Goal: Contribute content: Contribute content

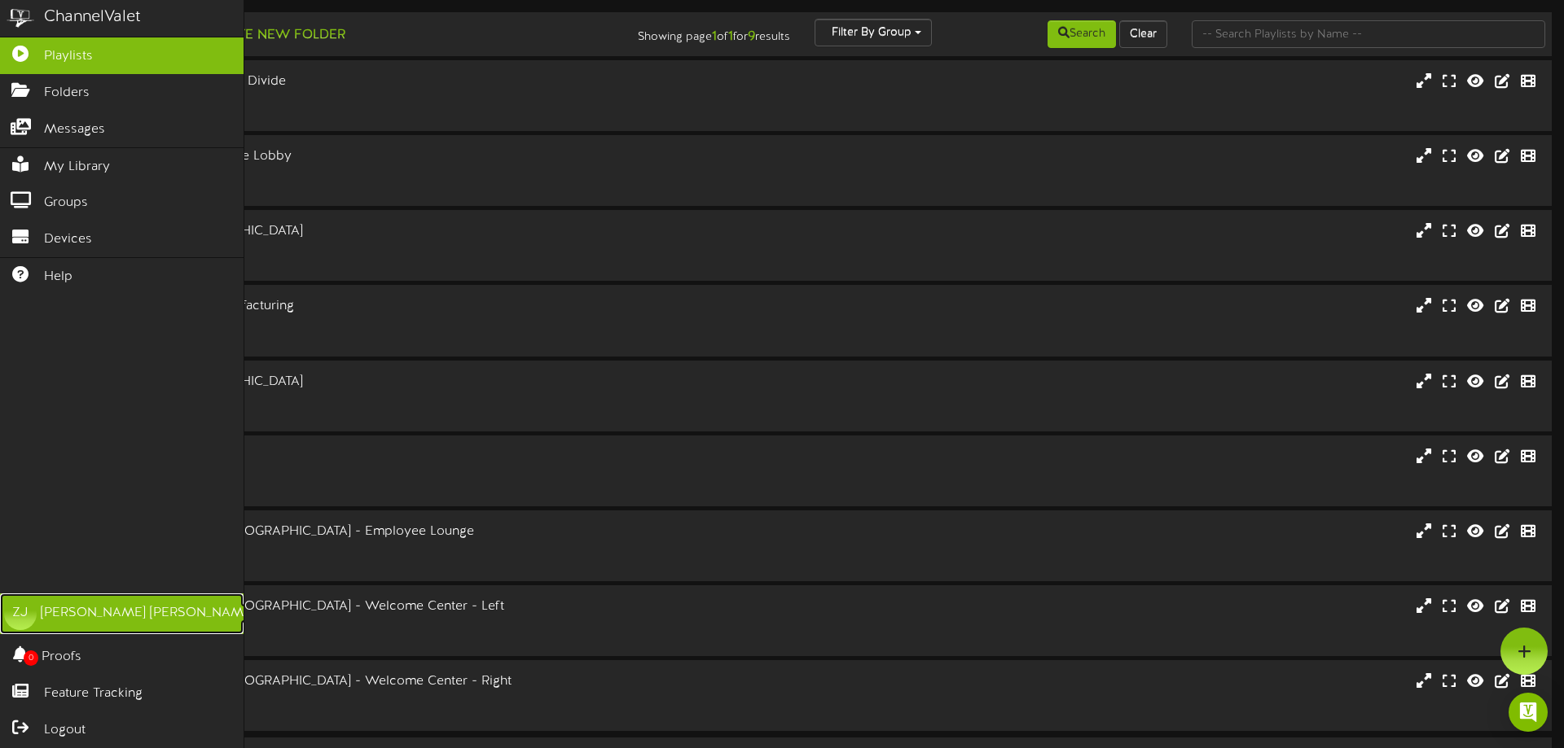
click at [46, 619] on div "[PERSON_NAME]" at bounding box center [148, 613] width 214 height 19
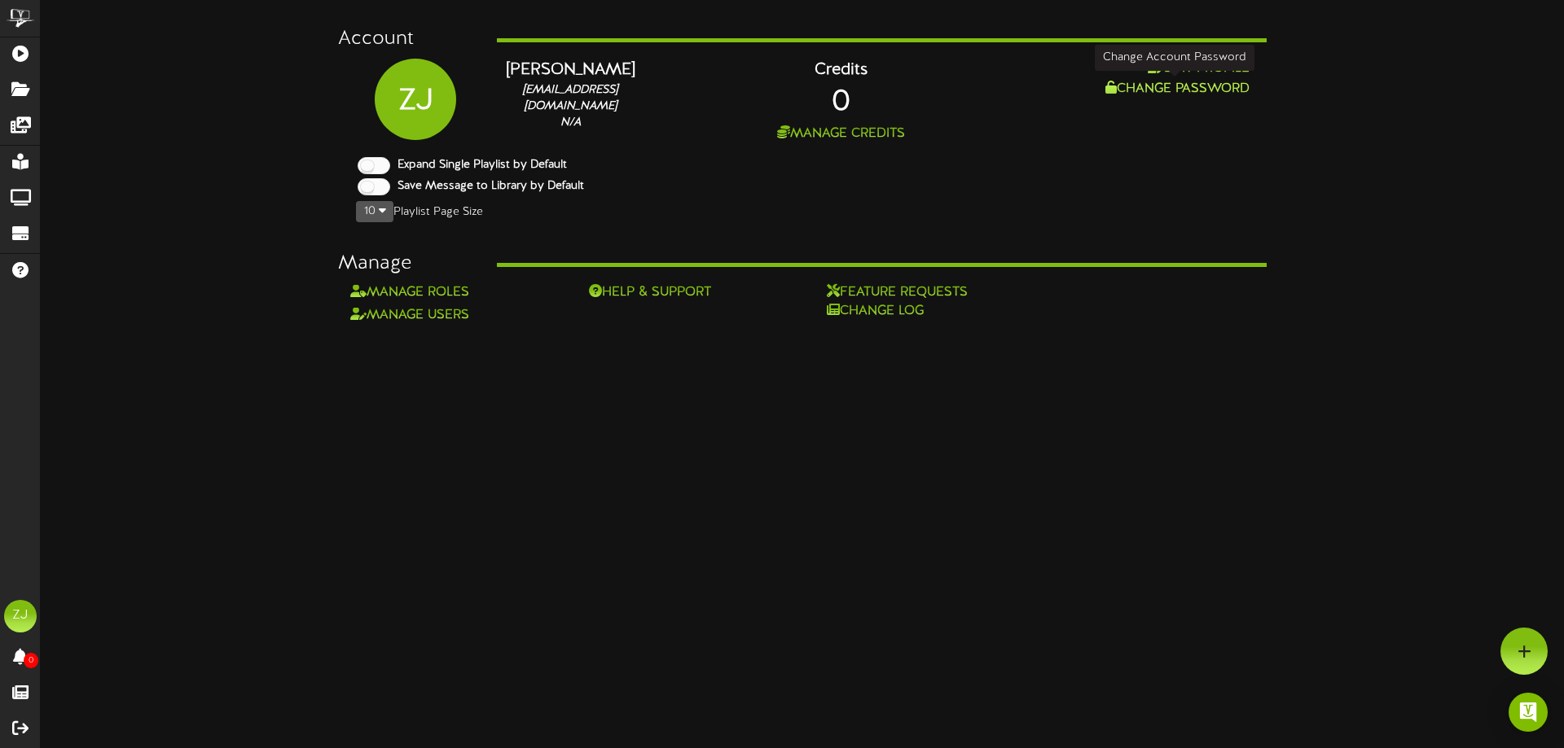
click at [1178, 86] on button "Change Password" at bounding box center [1177, 89] width 154 height 20
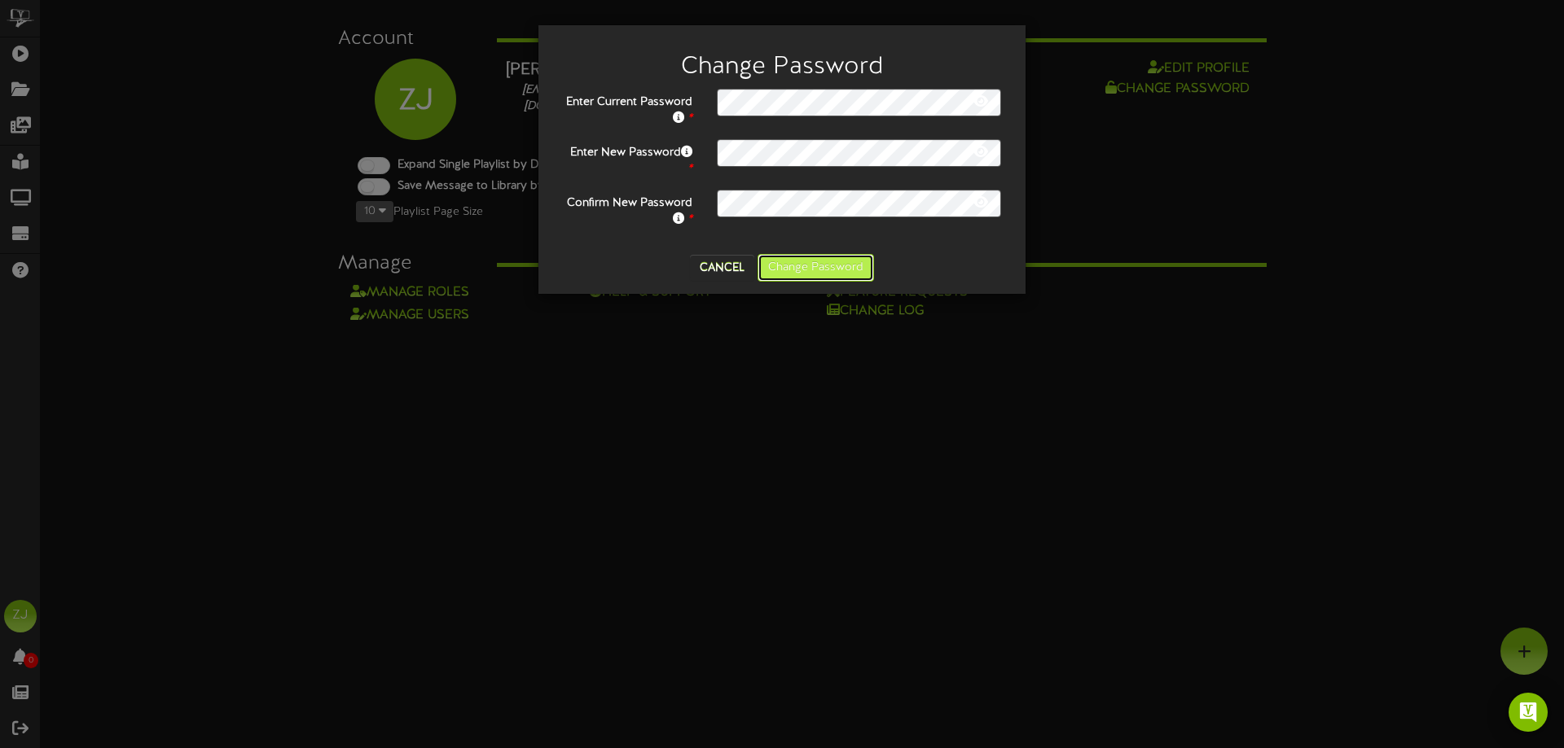
click at [789, 269] on button "Change Password" at bounding box center [815, 268] width 116 height 28
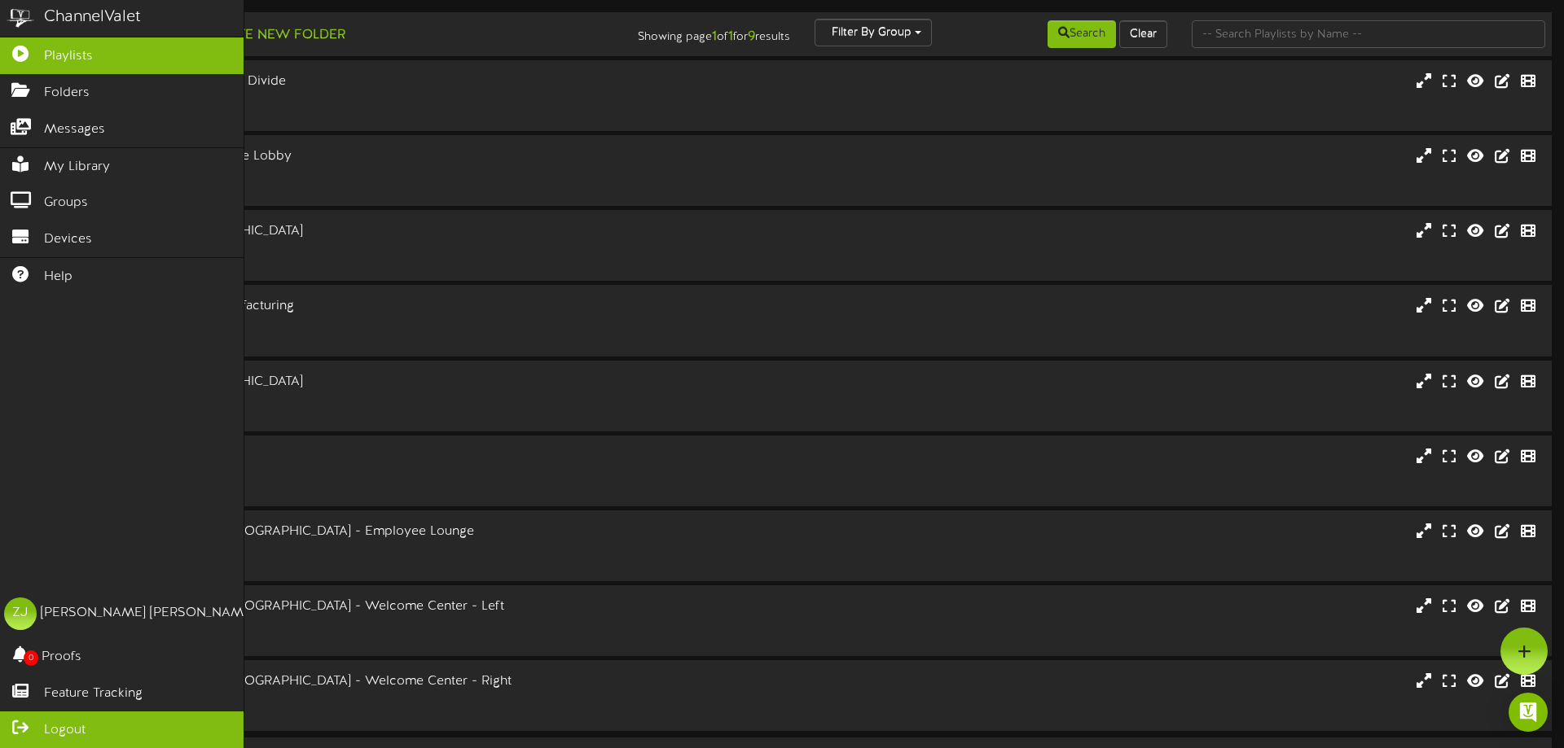
click at [65, 724] on span "Logout" at bounding box center [65, 731] width 42 height 19
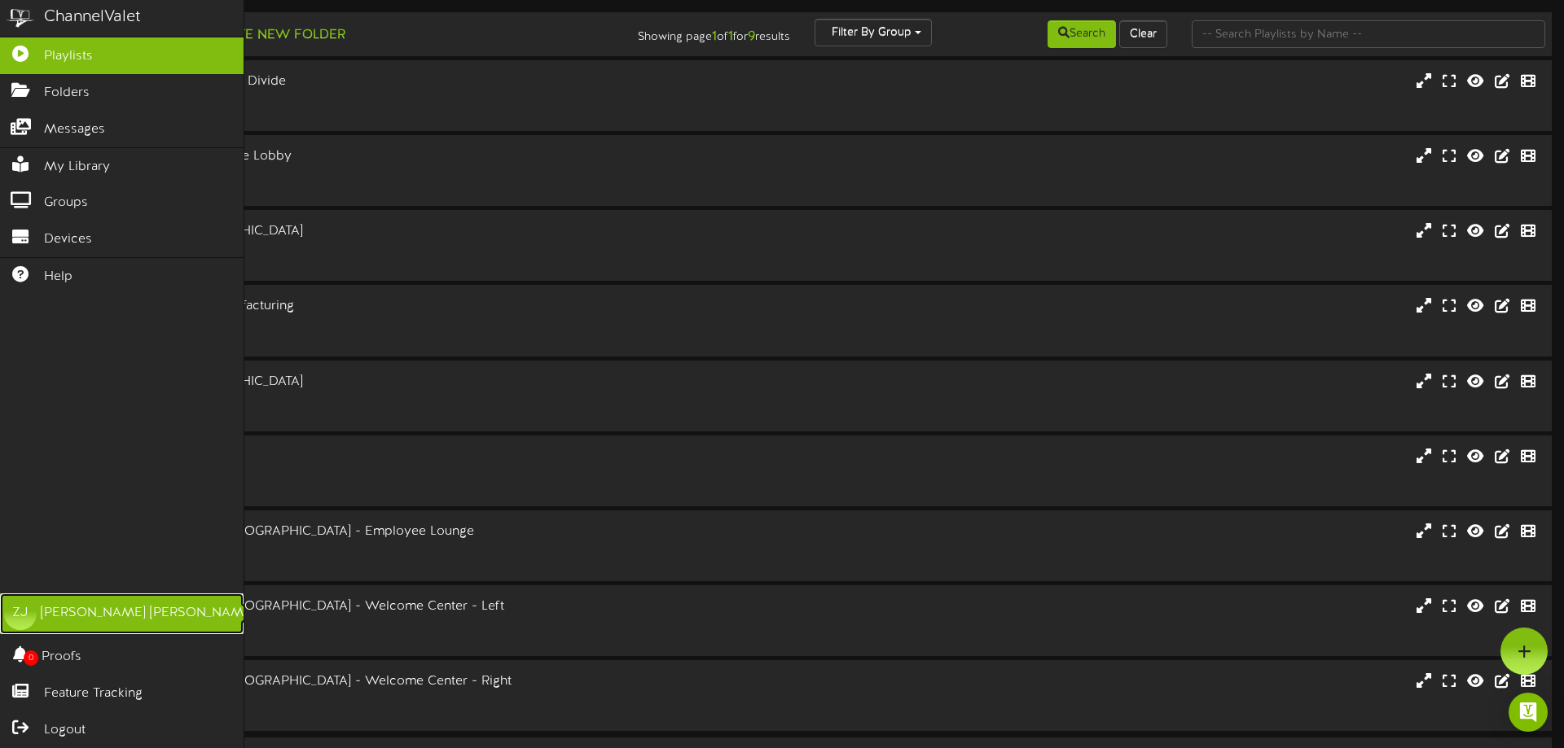
click at [52, 608] on link "ZJ Zach Jenkins" at bounding box center [121, 614] width 243 height 41
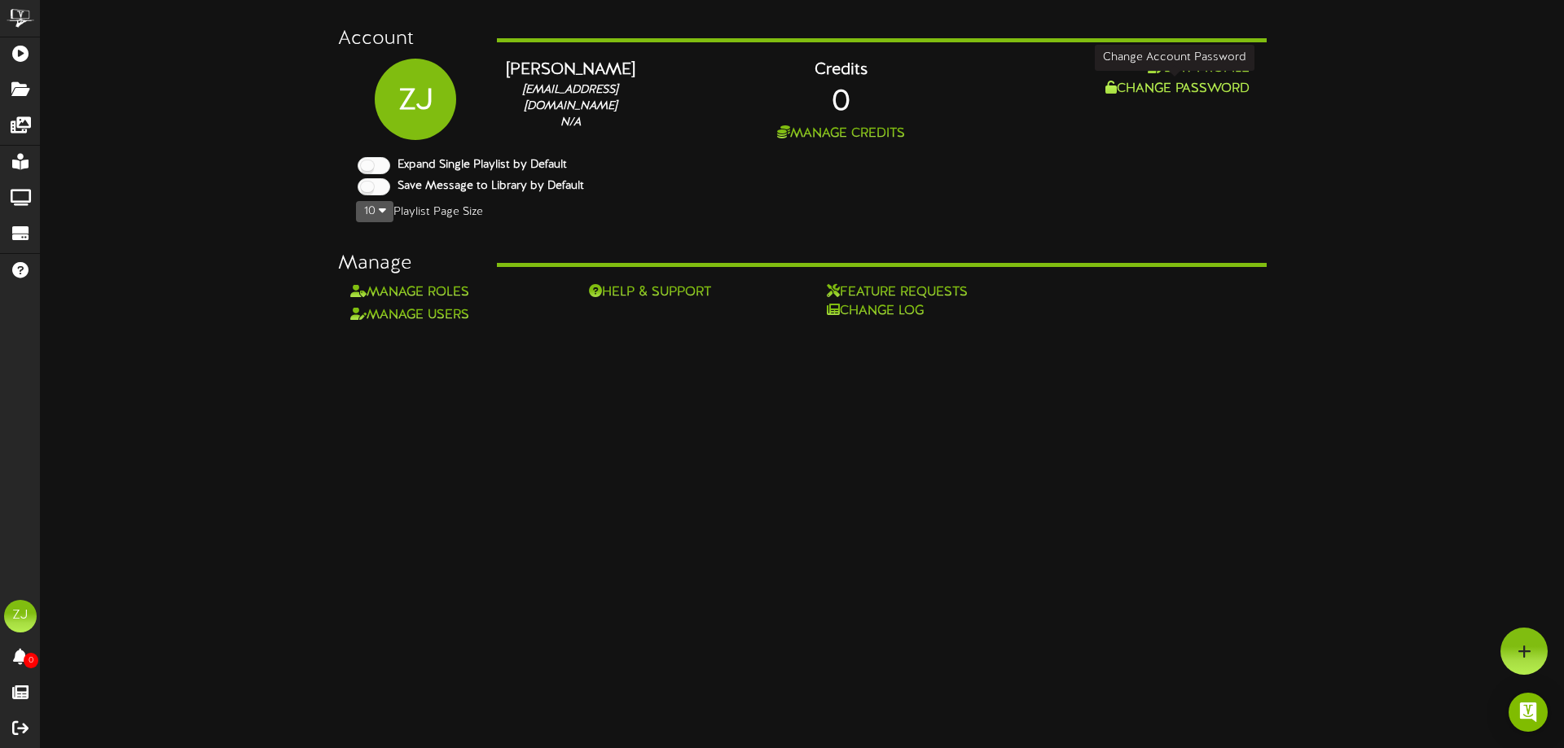
click at [1209, 91] on button "Change Password" at bounding box center [1177, 89] width 154 height 20
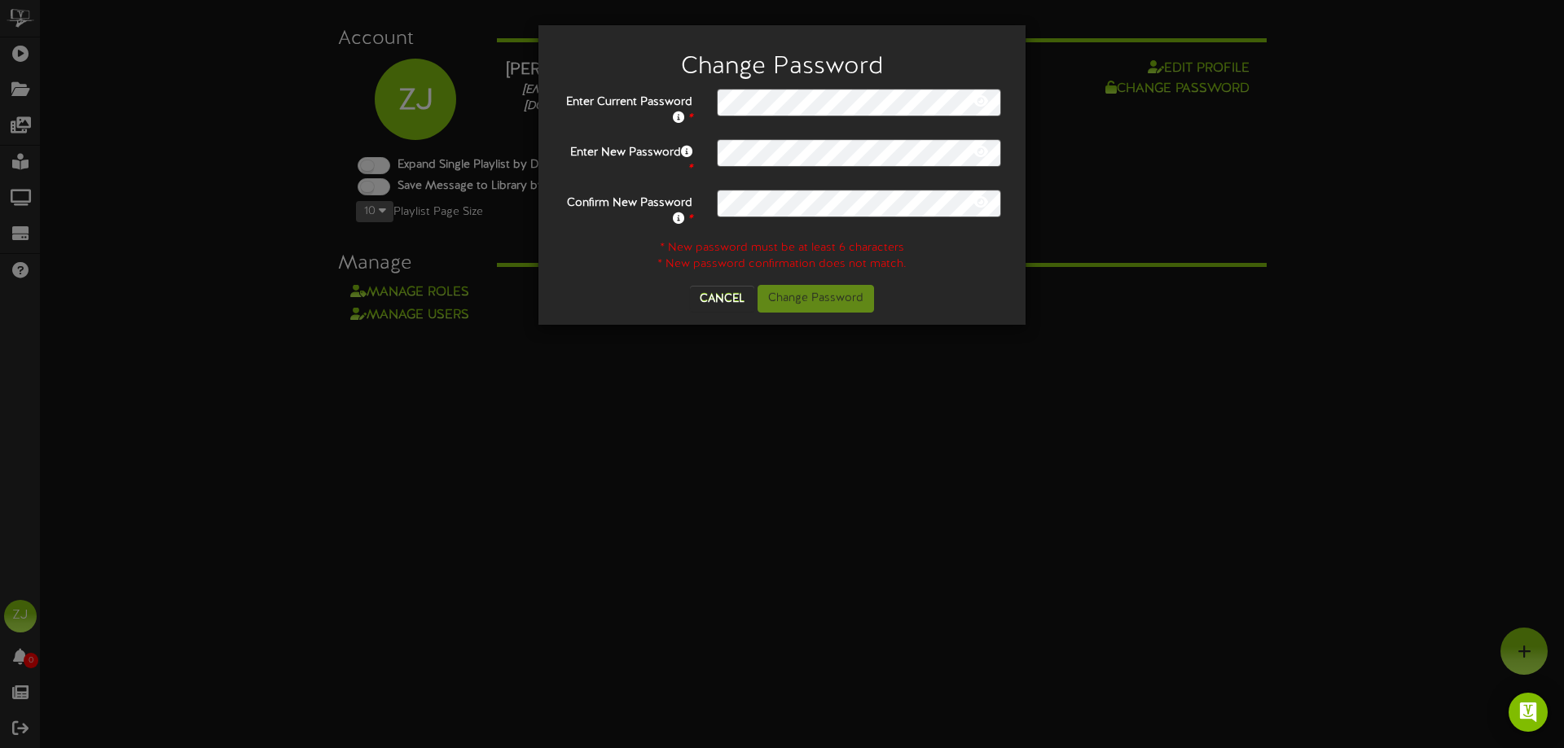
click at [977, 102] on icon at bounding box center [980, 100] width 15 height 13
click at [695, 288] on button "Cancel" at bounding box center [722, 299] width 64 height 26
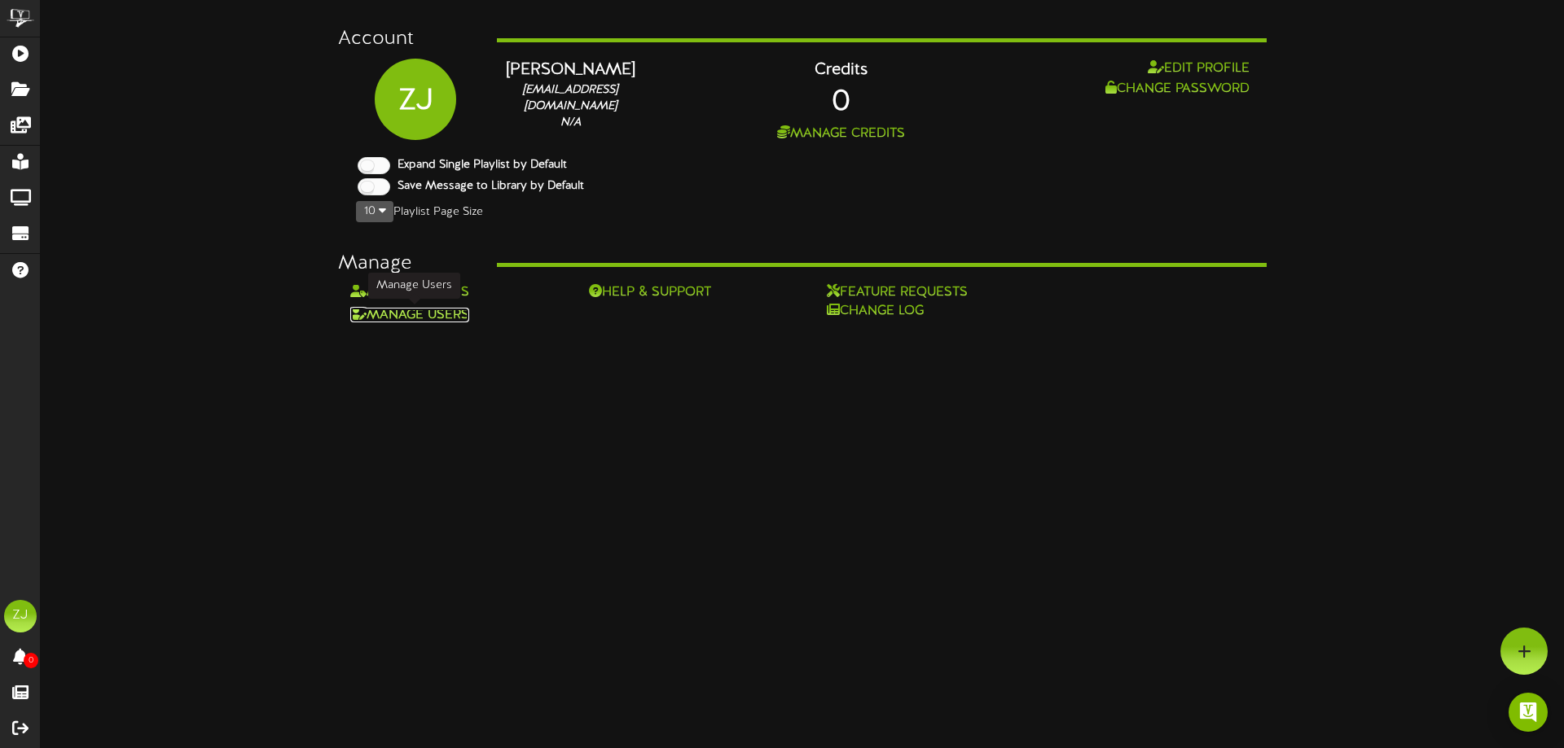
click at [458, 312] on link "Manage Users" at bounding box center [409, 315] width 119 height 15
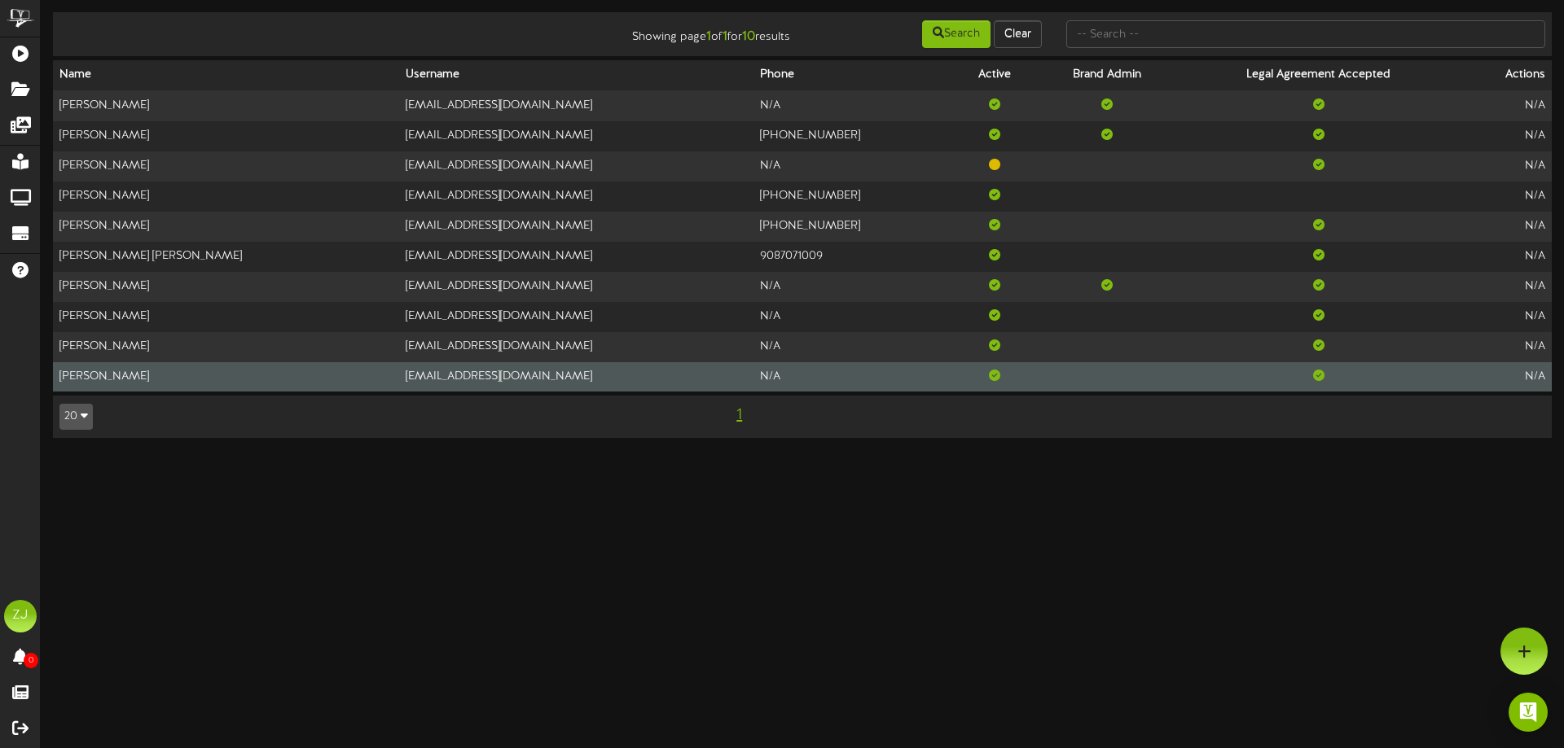
click at [1187, 385] on td at bounding box center [1318, 377] width 279 height 30
click at [84, 381] on td "Zach Jenkins" at bounding box center [226, 377] width 346 height 30
click at [138, 375] on td "Zach Jenkins" at bounding box center [226, 377] width 346 height 30
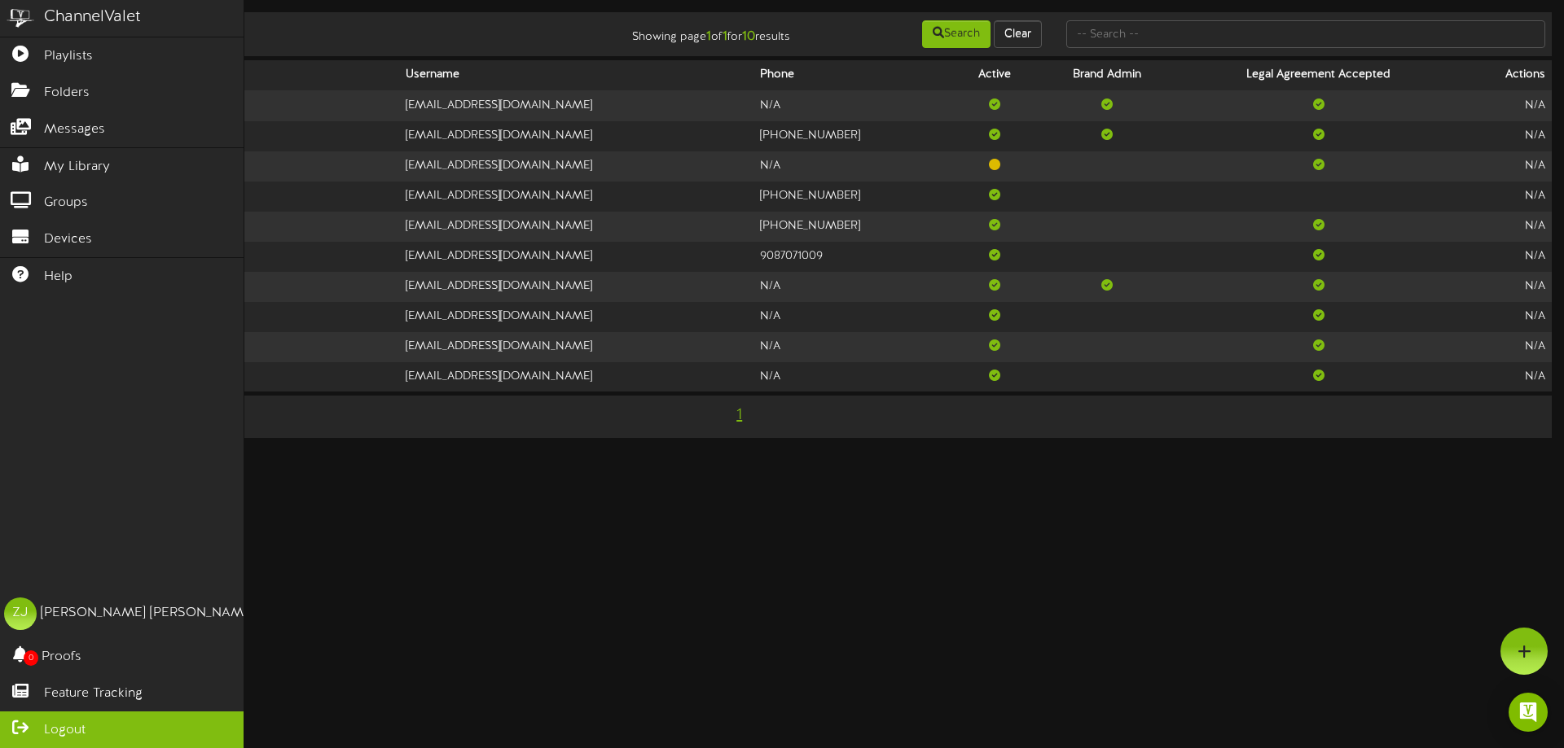
click at [74, 726] on span "Logout" at bounding box center [65, 731] width 42 height 19
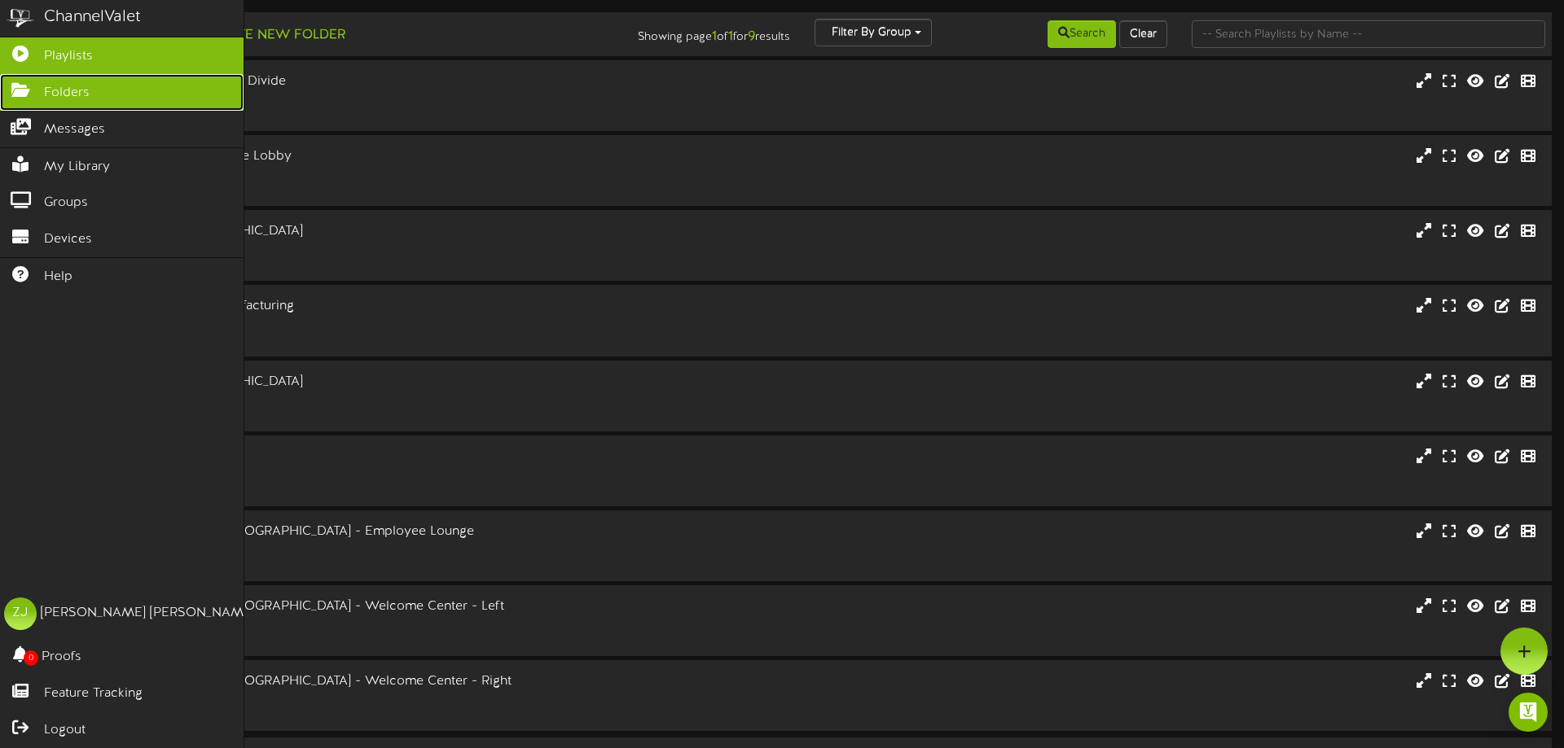
click at [42, 91] on link "Folders" at bounding box center [121, 92] width 243 height 37
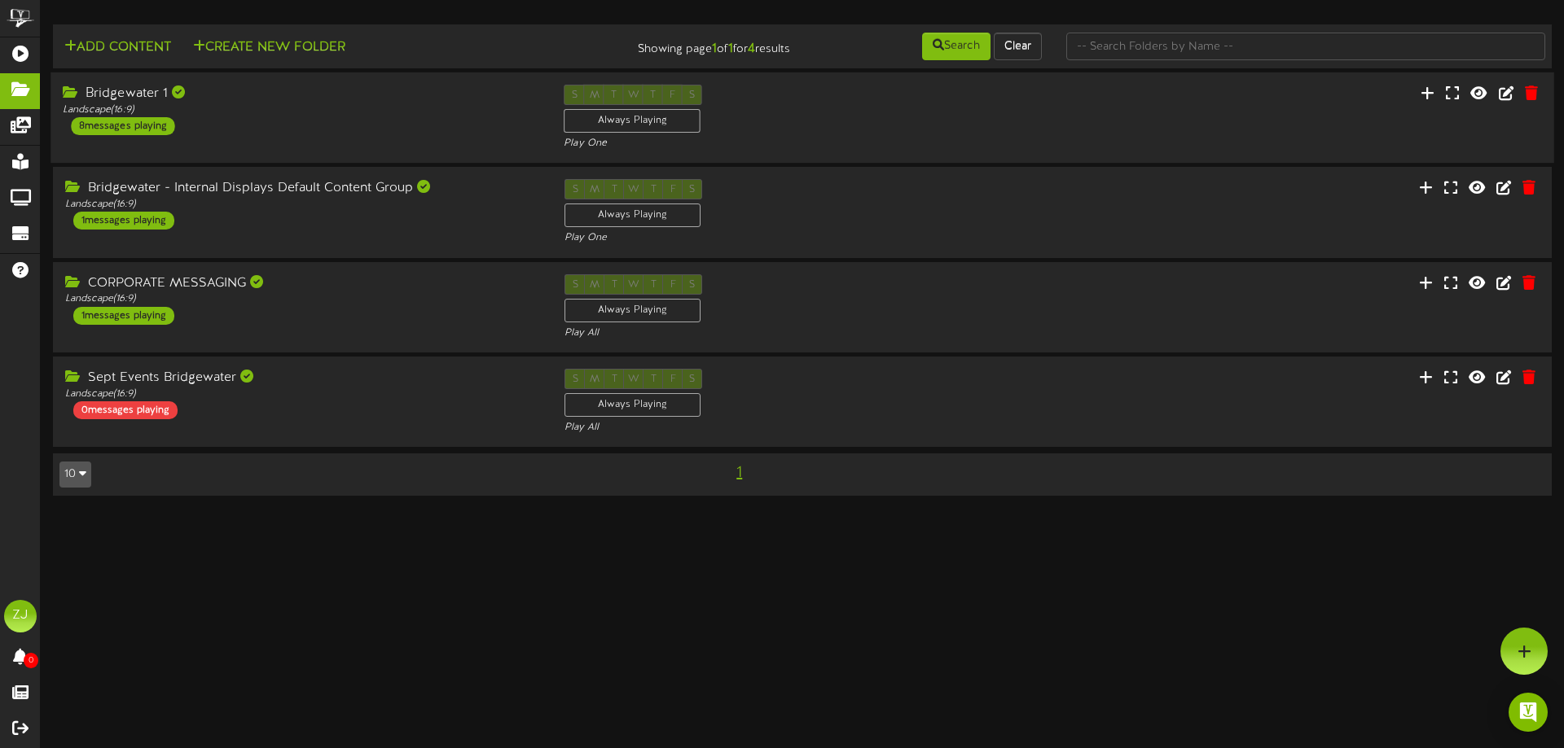
click at [131, 92] on div "Bridgewater 1" at bounding box center [301, 94] width 476 height 19
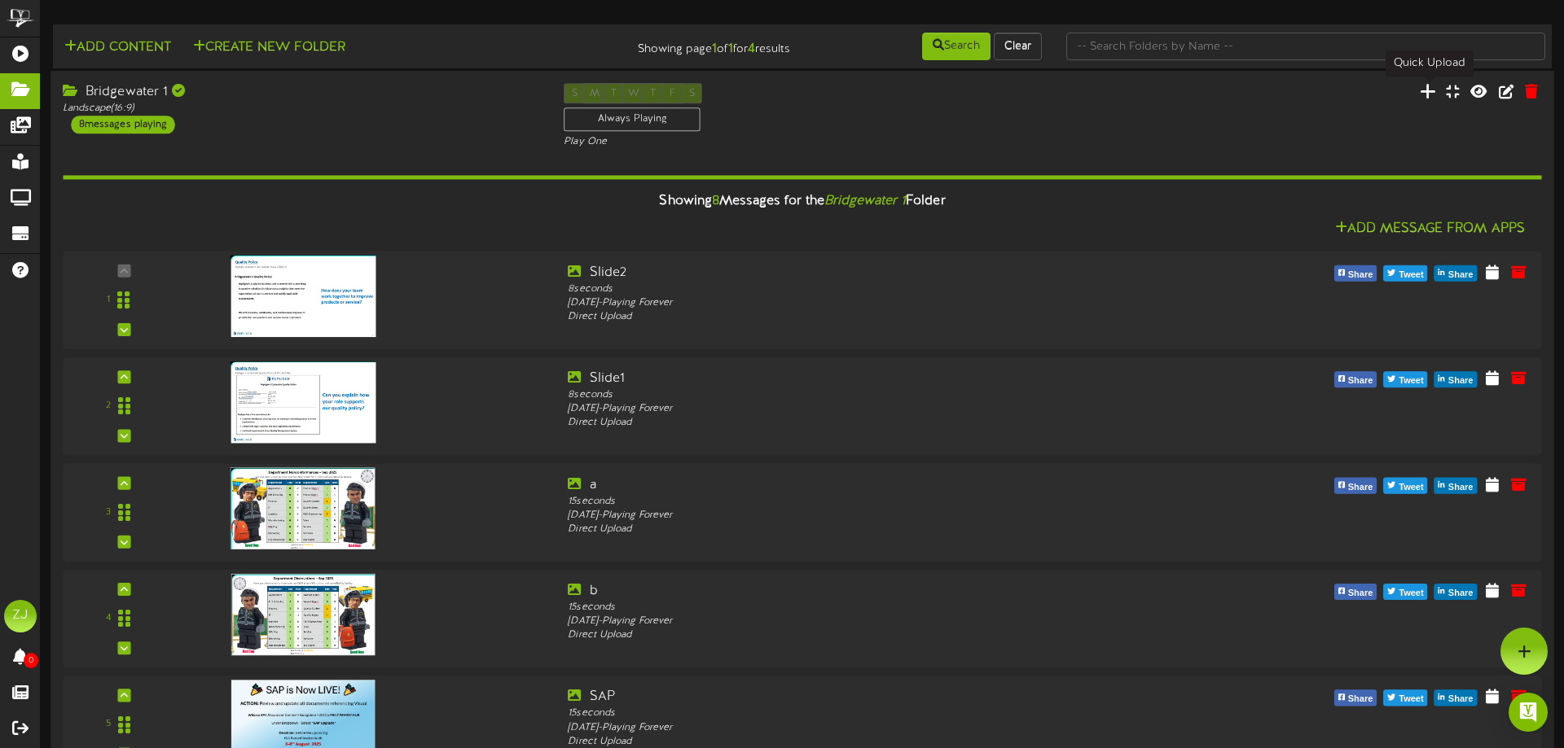
click at [1429, 100] on icon at bounding box center [1427, 91] width 16 height 18
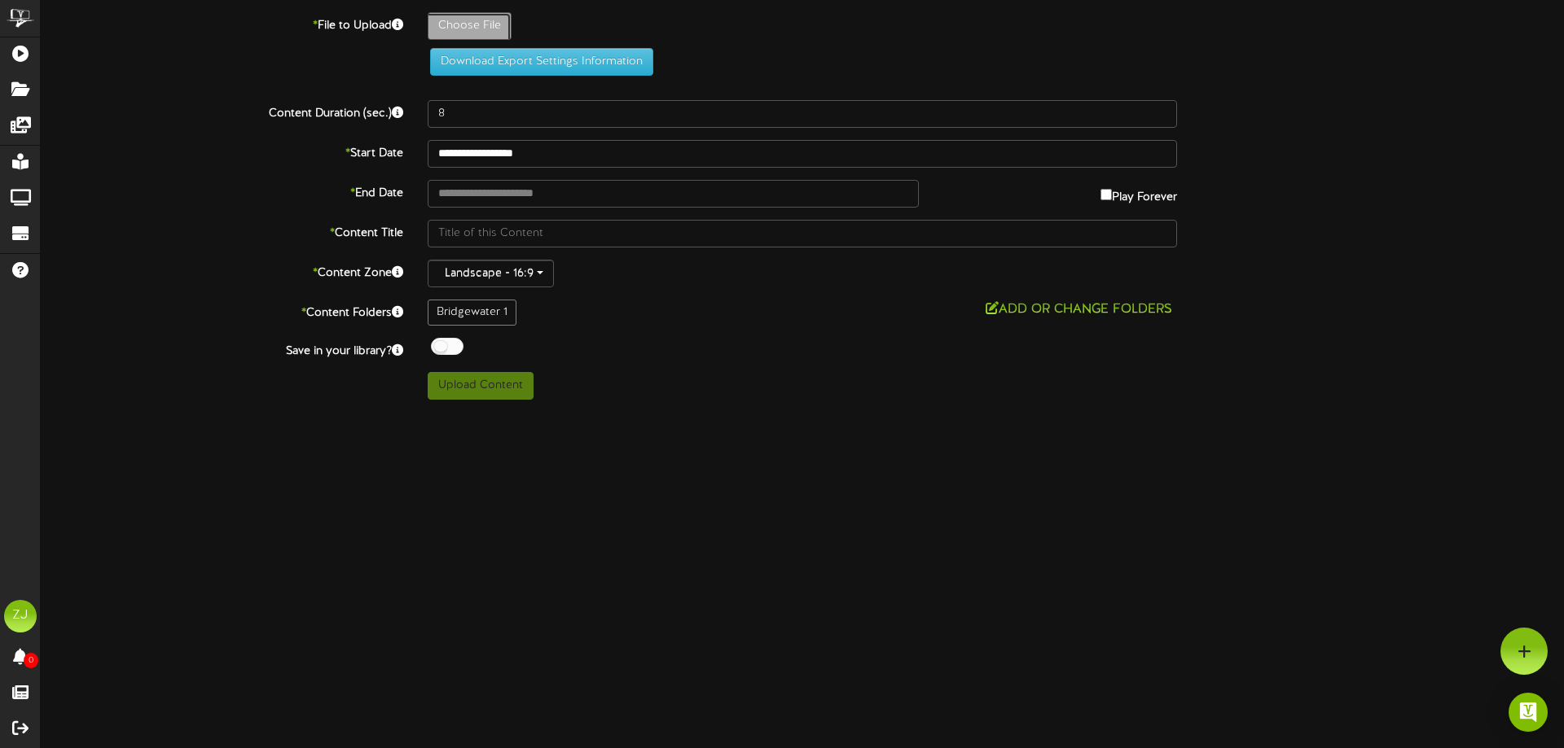
type input "**********"
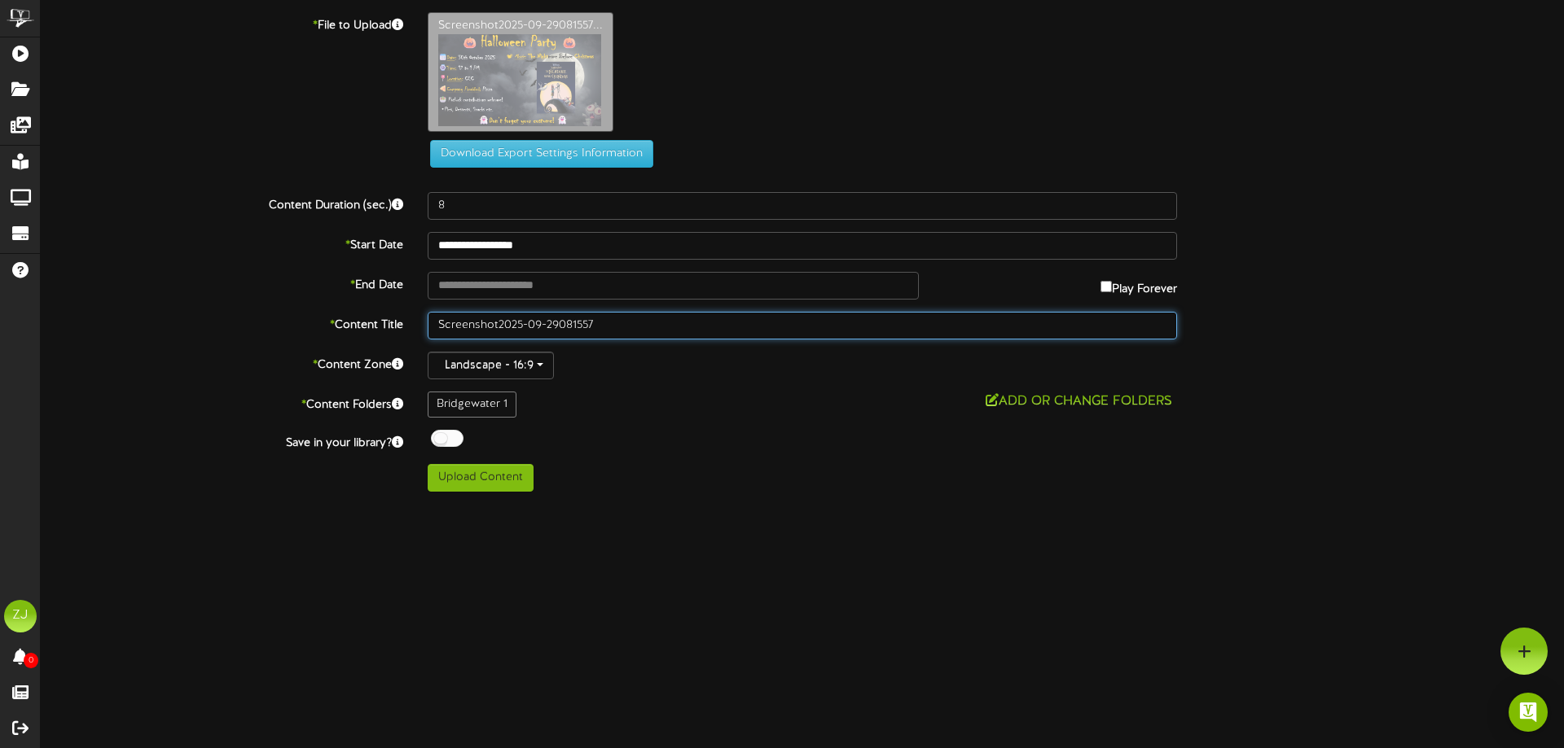
click at [609, 314] on input "Screenshot2025-09-29081557" at bounding box center [802, 326] width 749 height 28
drag, startPoint x: 609, startPoint y: 325, endPoint x: 260, endPoint y: 273, distance: 353.2
click at [428, 312] on input "Screenshot2025-09-29081557" at bounding box center [802, 326] width 749 height 28
type input "Halloween"
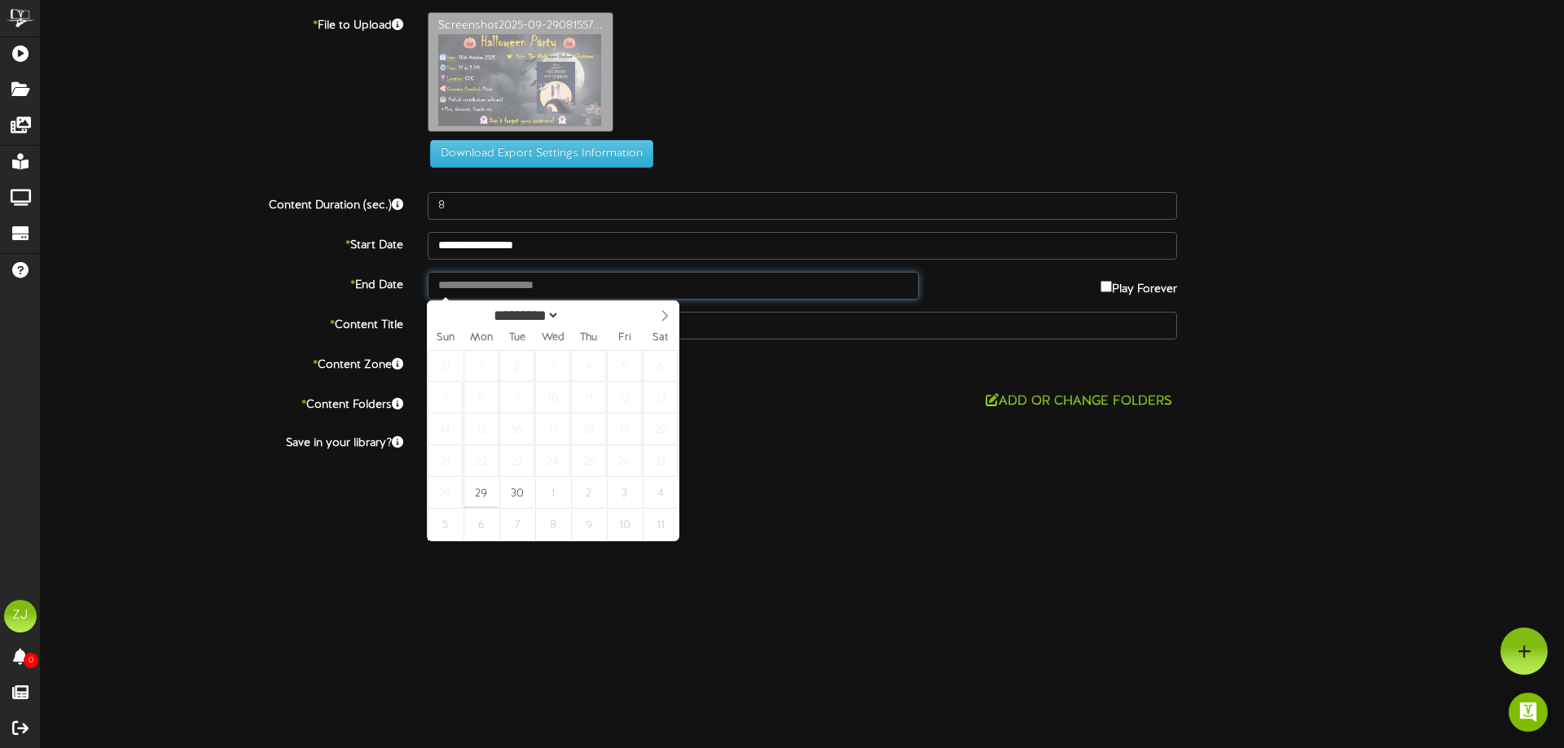
click at [466, 273] on input "text" at bounding box center [673, 286] width 491 height 28
type input "**********"
click at [666, 313] on icon at bounding box center [664, 315] width 11 height 11
select select "**"
click at [666, 313] on icon at bounding box center [664, 315] width 11 height 11
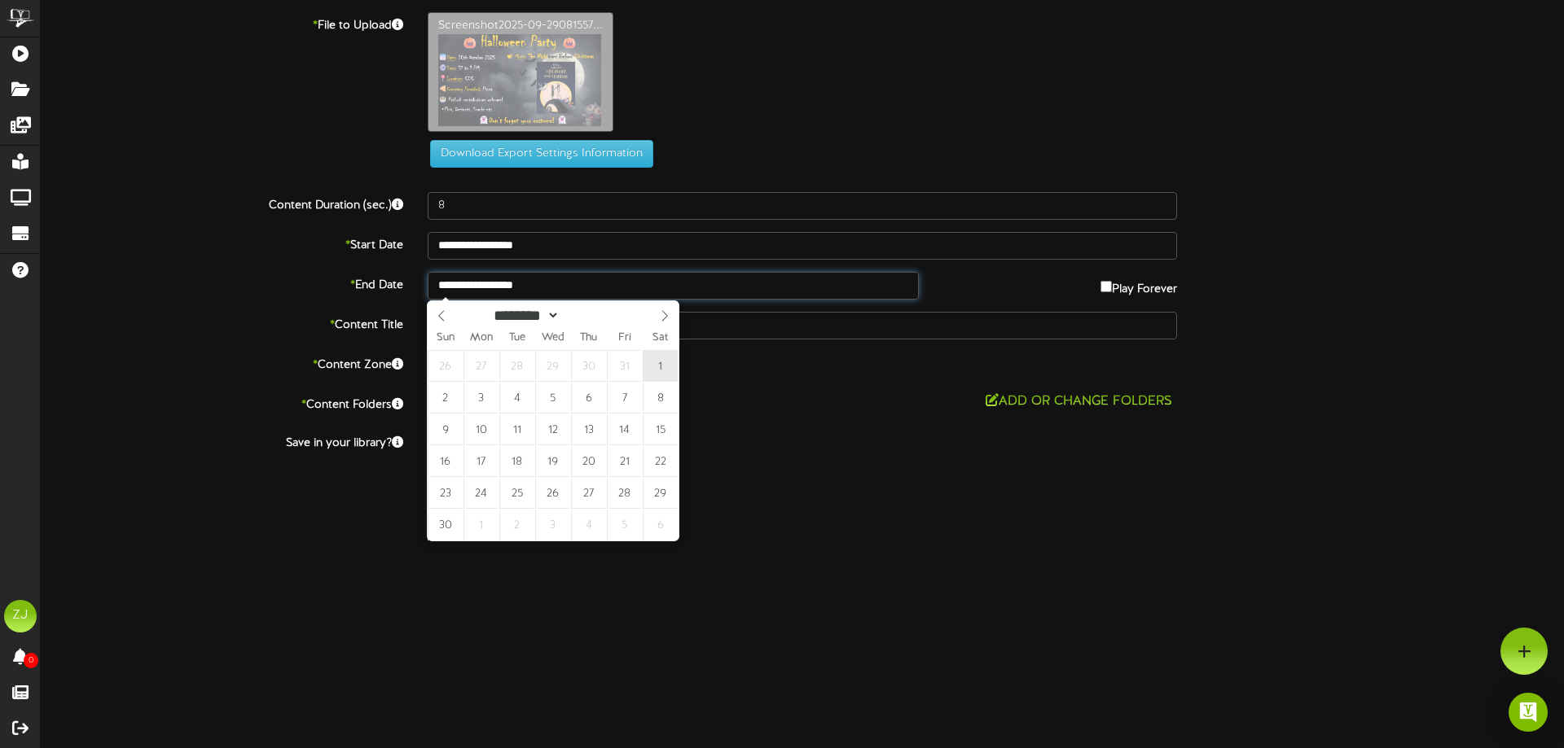
type input "**********"
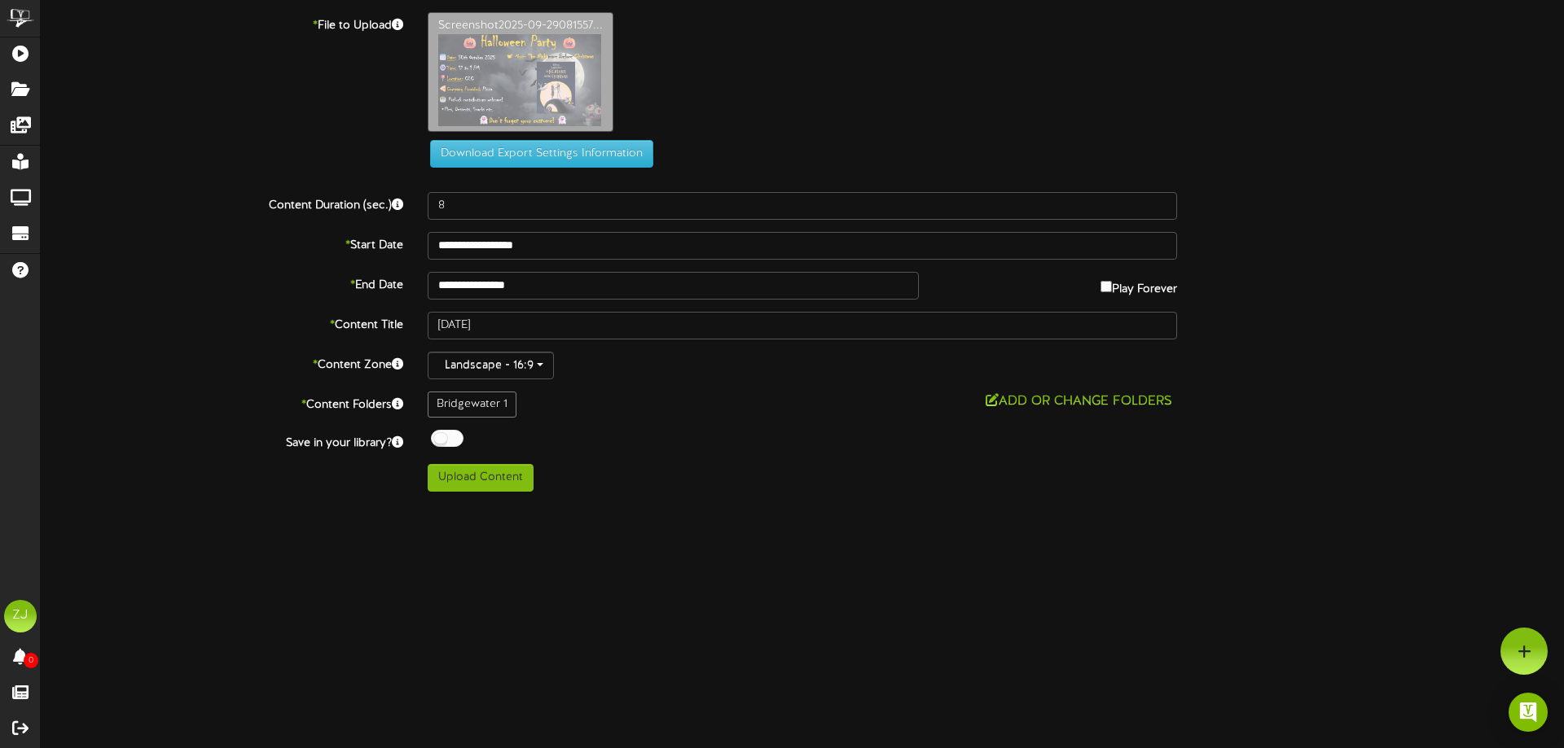
click at [765, 504] on html "ChannelValet Playlists Folders Messages My Library Groups Devices Help ZJ Zach …" at bounding box center [782, 252] width 1564 height 504
click at [466, 484] on button "Upload Content" at bounding box center [481, 478] width 106 height 28
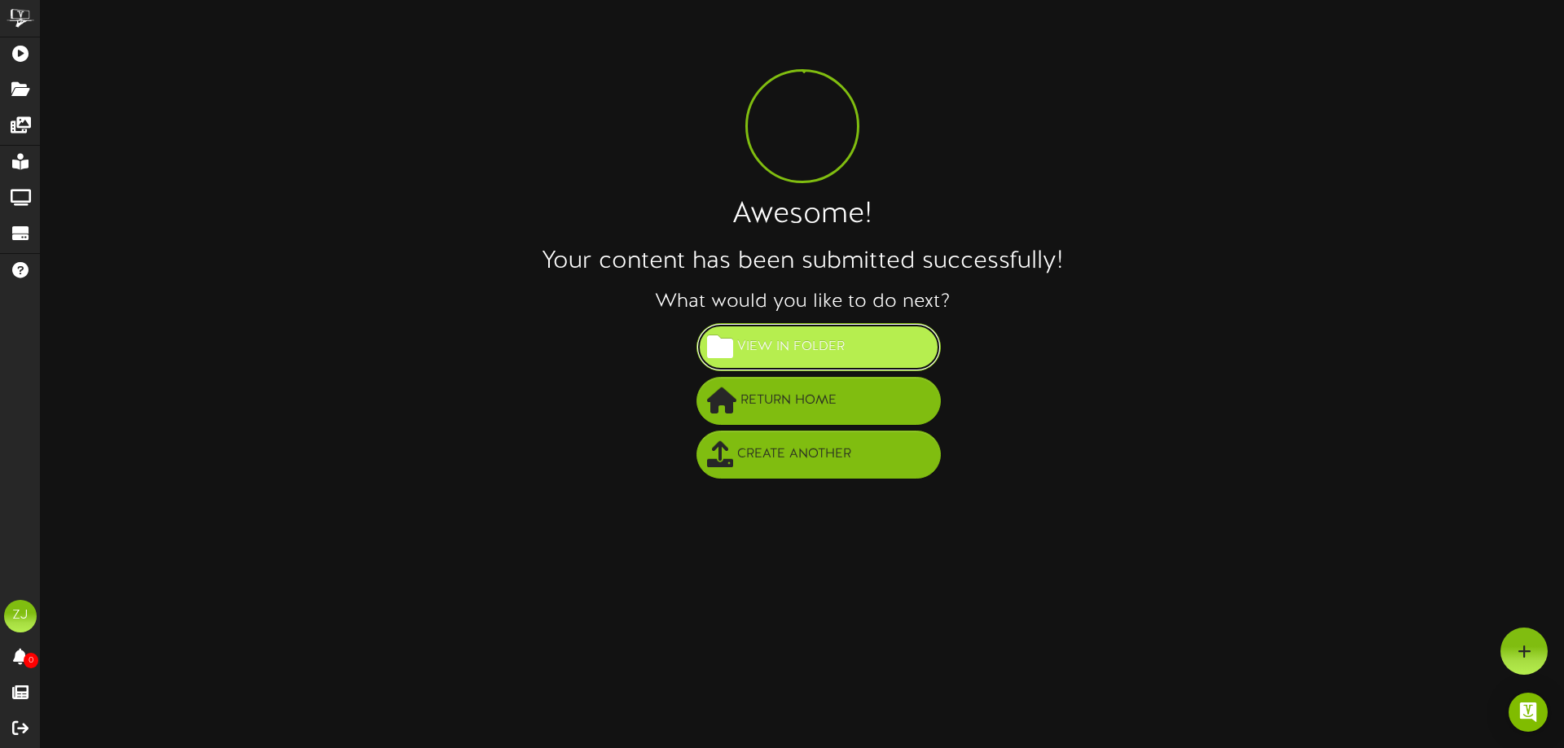
click at [762, 356] on span "View in Folder" at bounding box center [791, 347] width 116 height 27
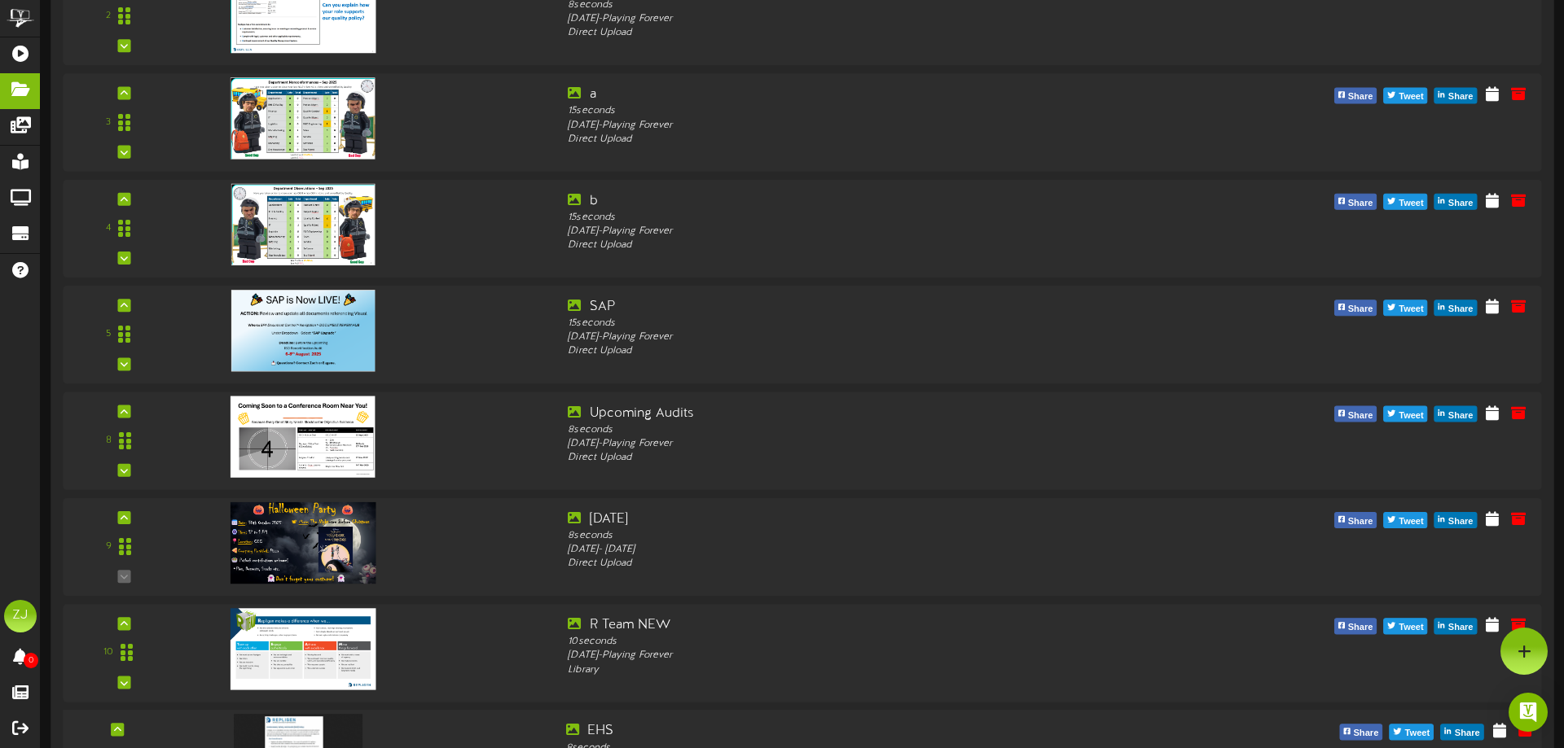
scroll to position [224, 0]
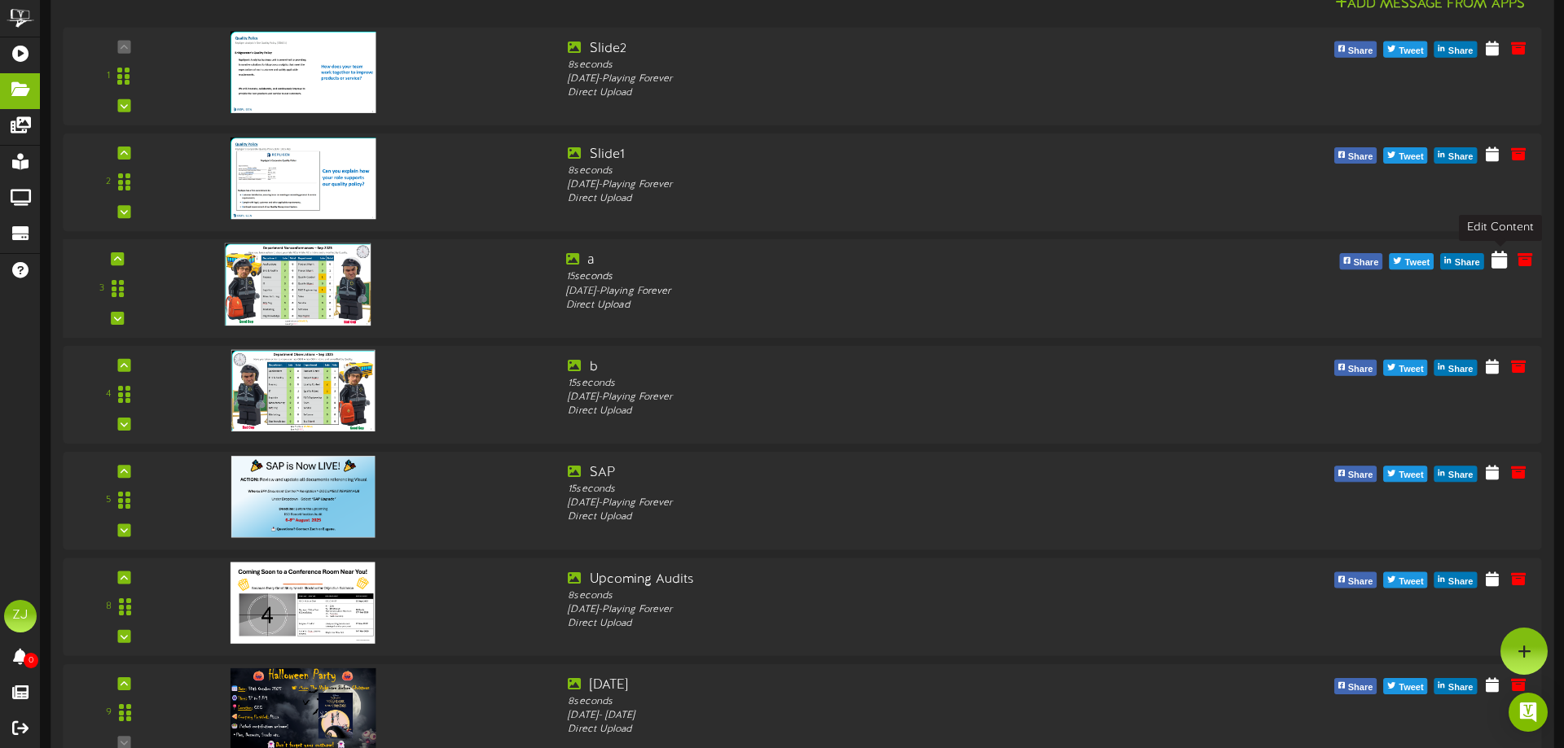
click at [1504, 258] on icon at bounding box center [1498, 260] width 15 height 18
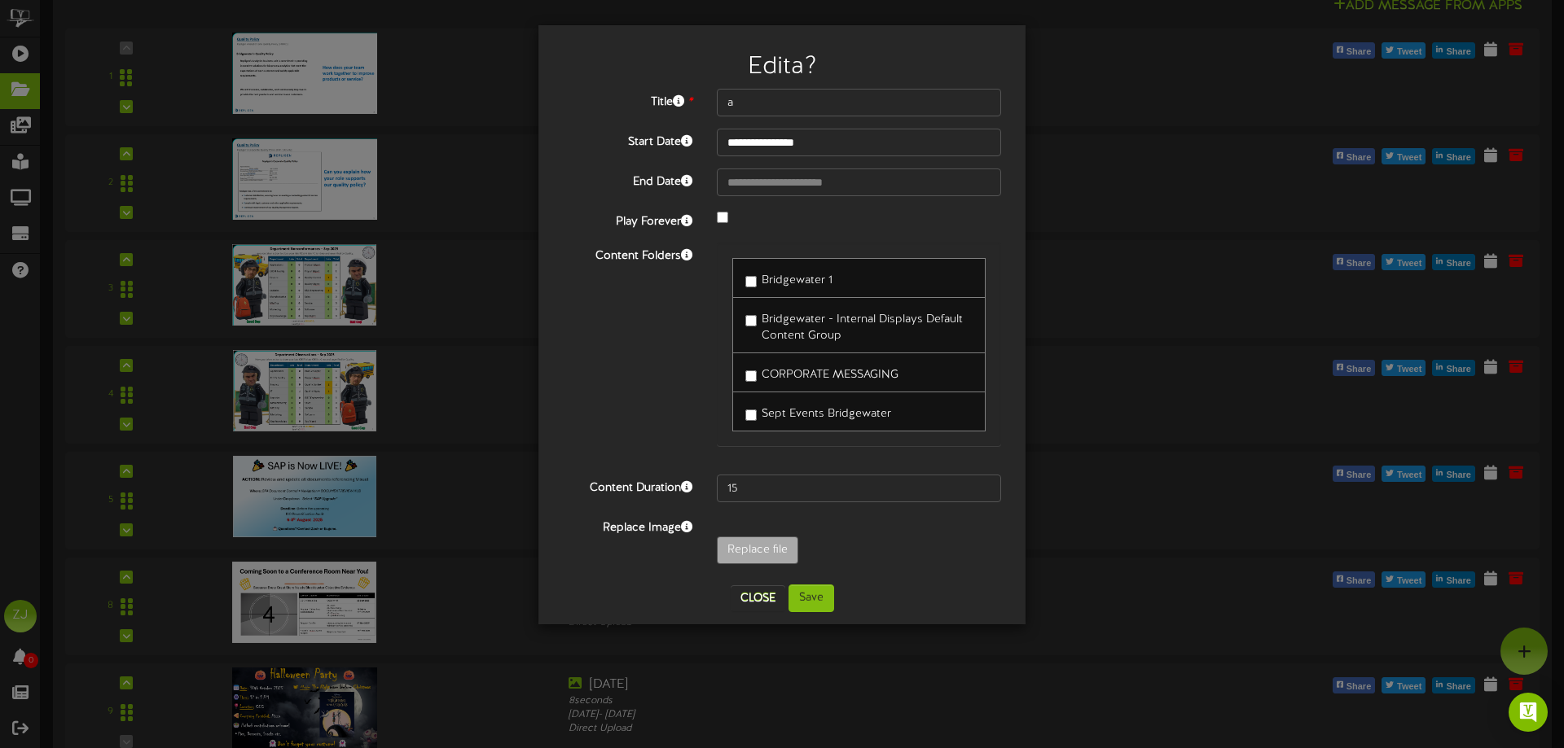
scroll to position [1, 0]
click at [743, 609] on button "Close" at bounding box center [757, 599] width 55 height 26
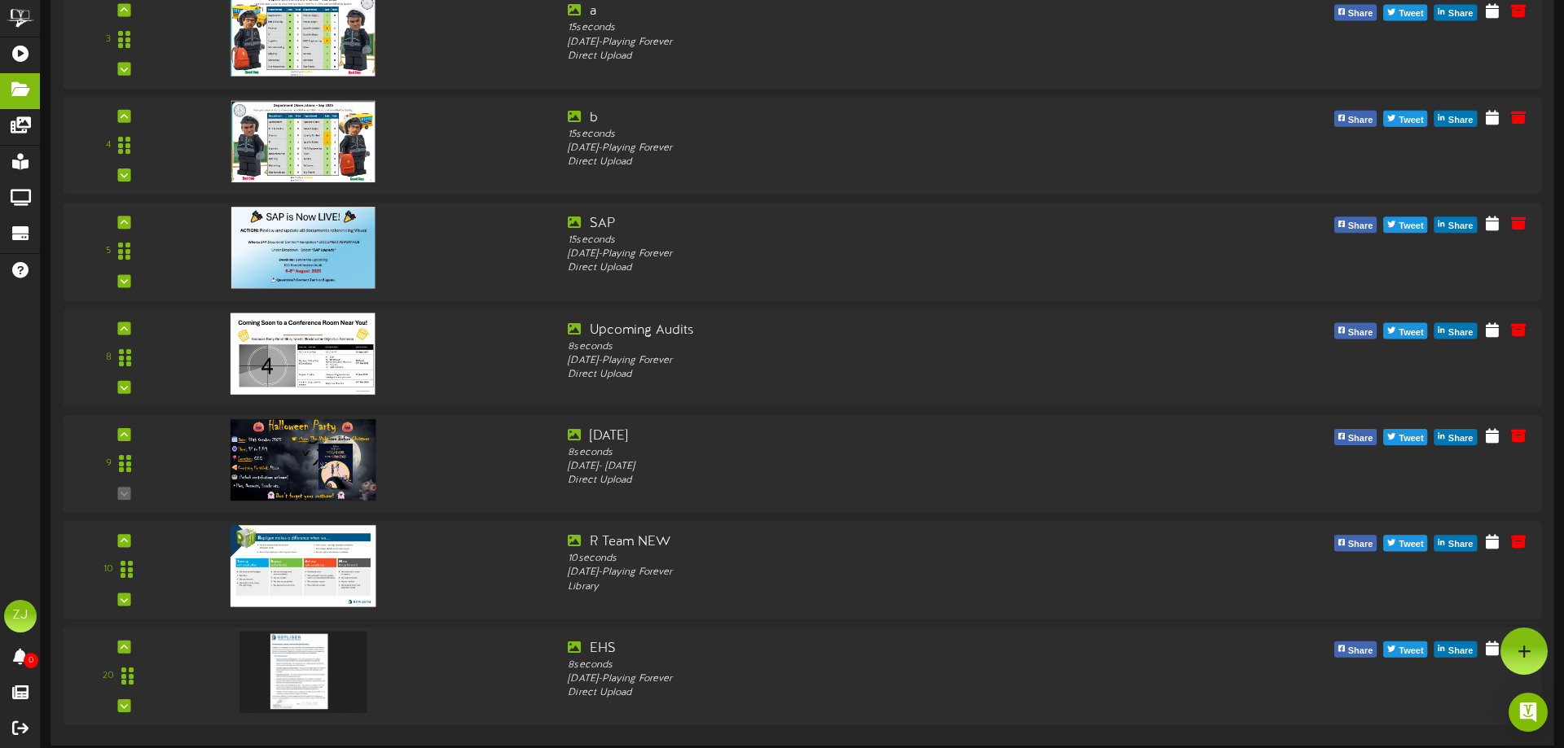
scroll to position [0, 0]
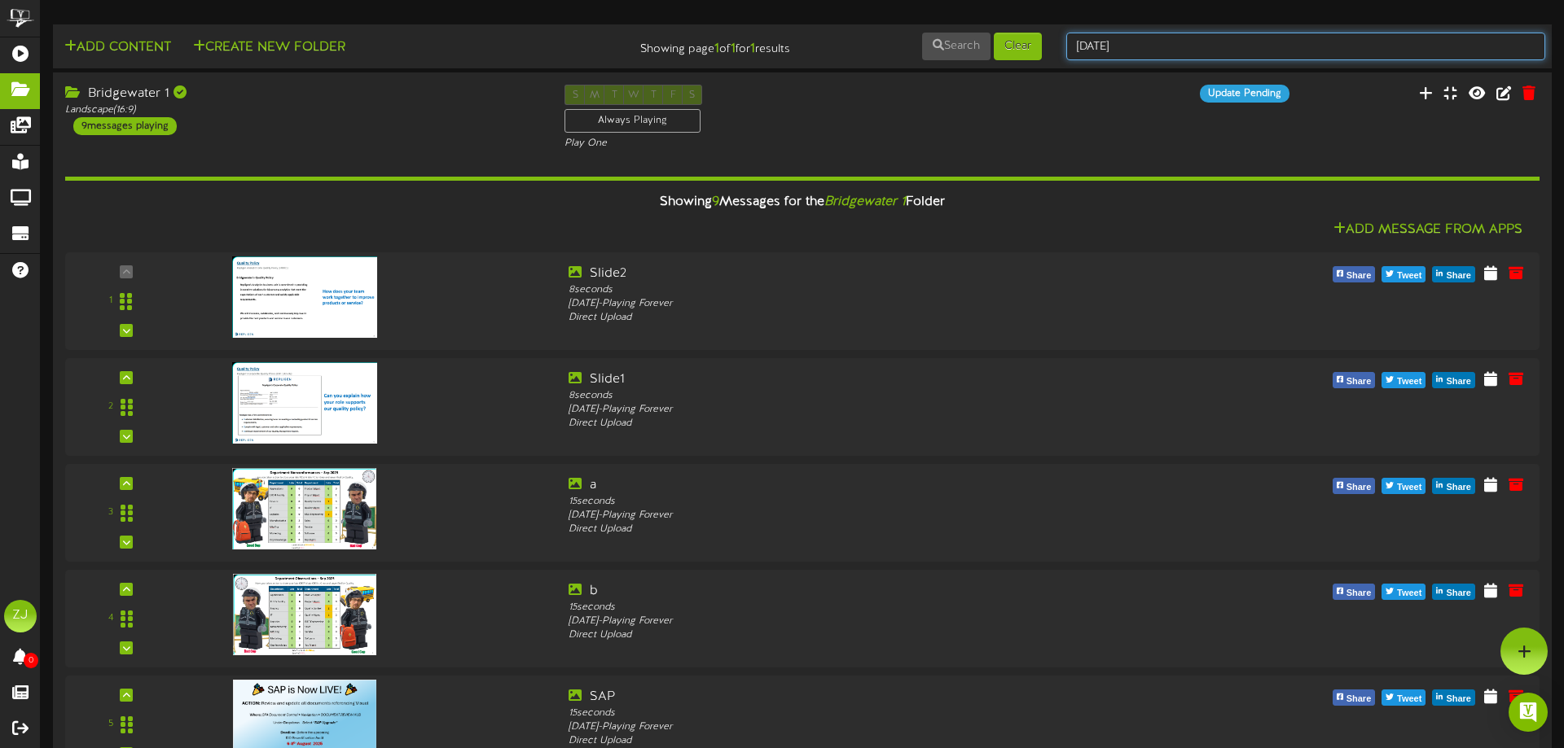
drag, startPoint x: 1116, startPoint y: 43, endPoint x: 777, endPoint y: 64, distance: 339.4
click at [1066, 60] on input "Halloween" at bounding box center [1305, 47] width 479 height 28
click at [1005, 48] on button "Clear" at bounding box center [1018, 47] width 48 height 28
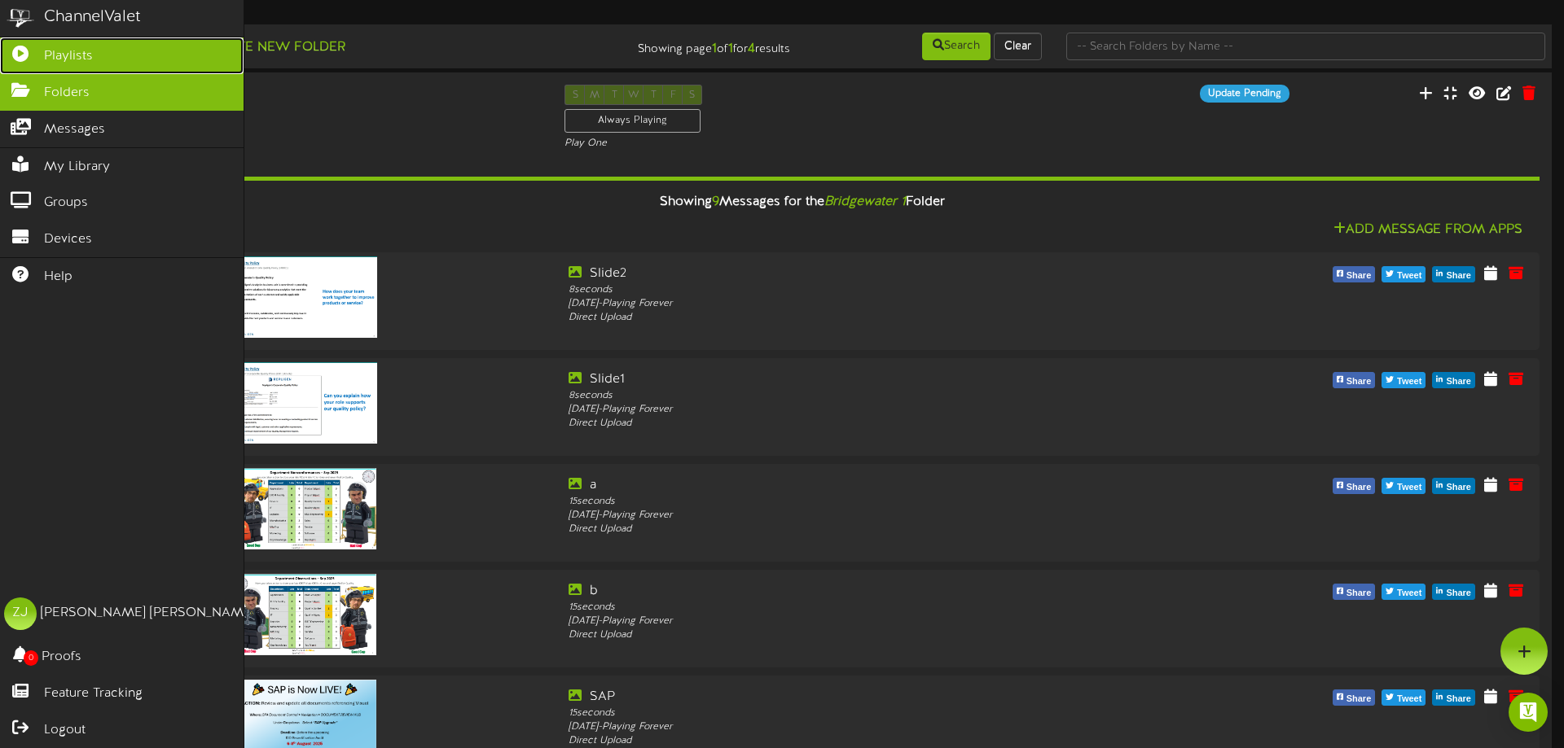
click at [35, 55] on icon at bounding box center [20, 52] width 41 height 12
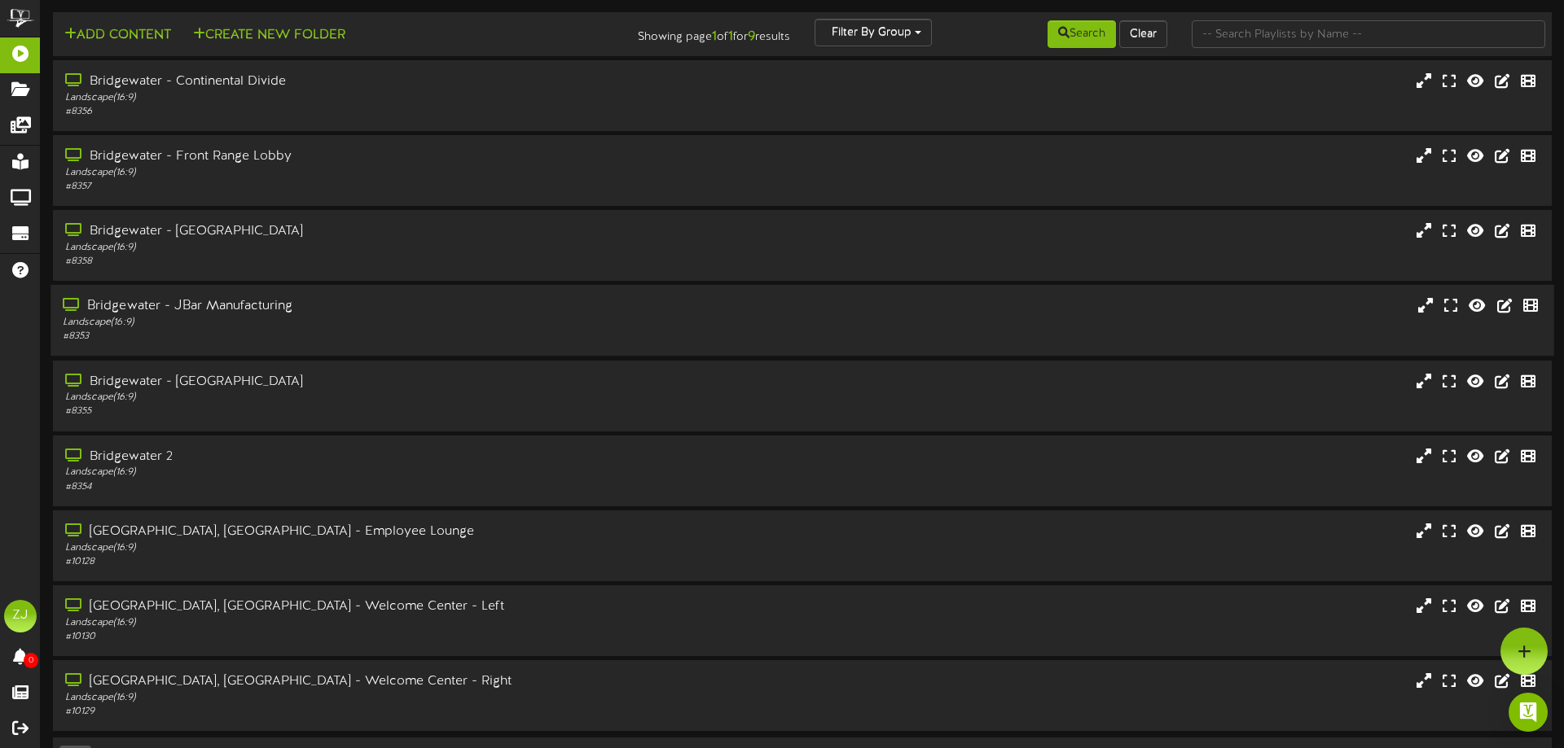
click at [225, 332] on div "# 8353" at bounding box center [364, 337] width 602 height 14
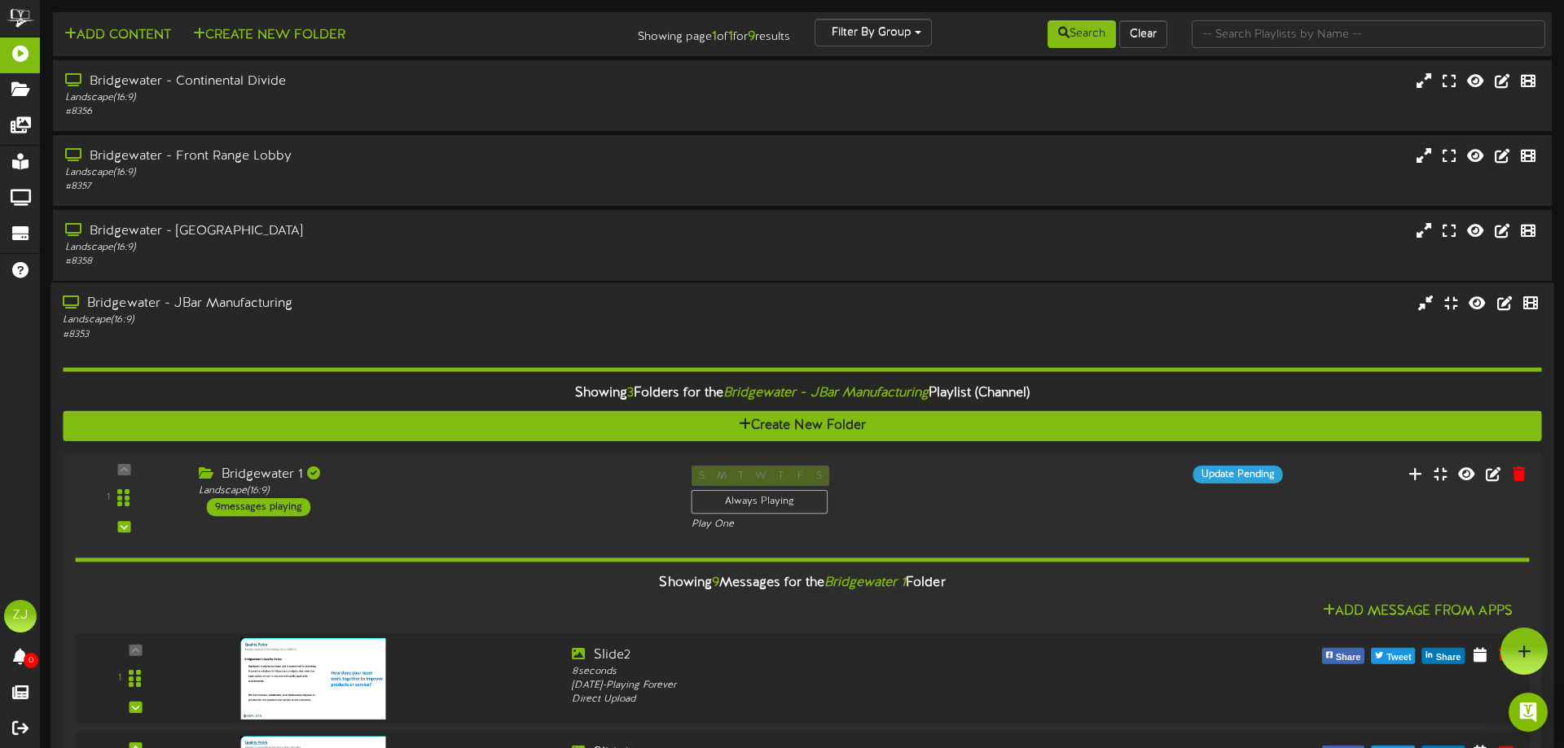
click at [254, 322] on div "Landscape ( 16:9 )" at bounding box center [364, 321] width 602 height 14
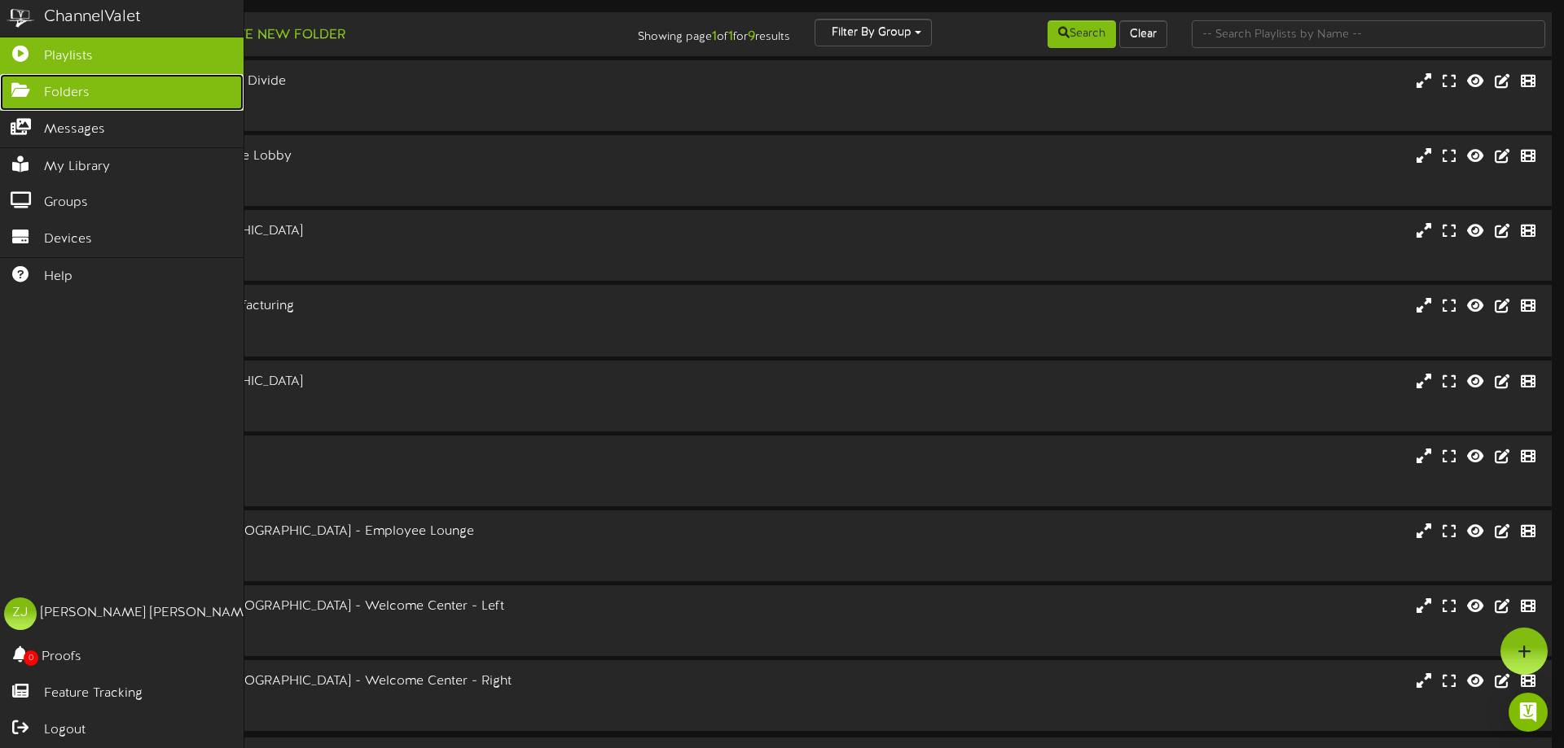
click at [38, 82] on icon at bounding box center [20, 88] width 41 height 12
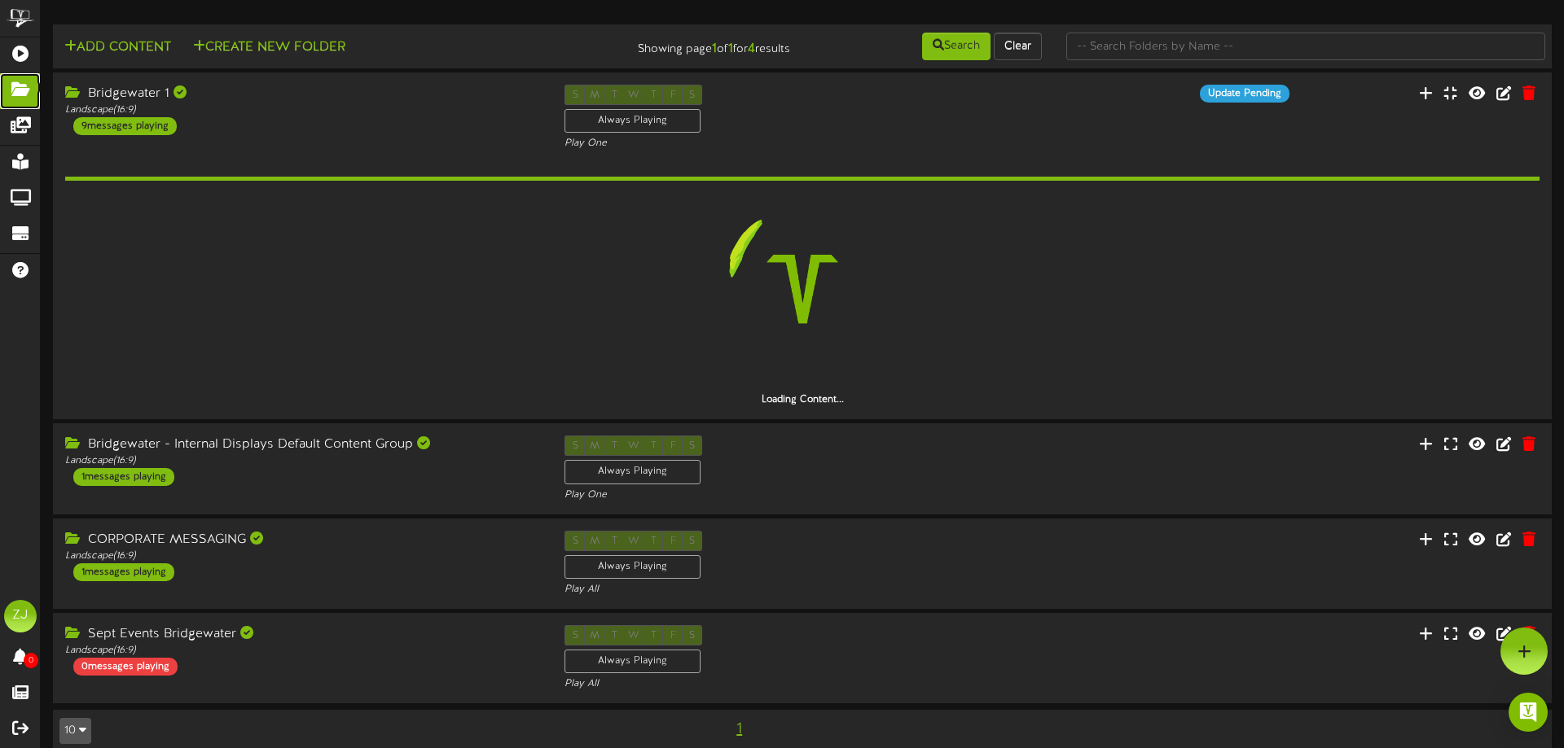
scroll to position [20, 0]
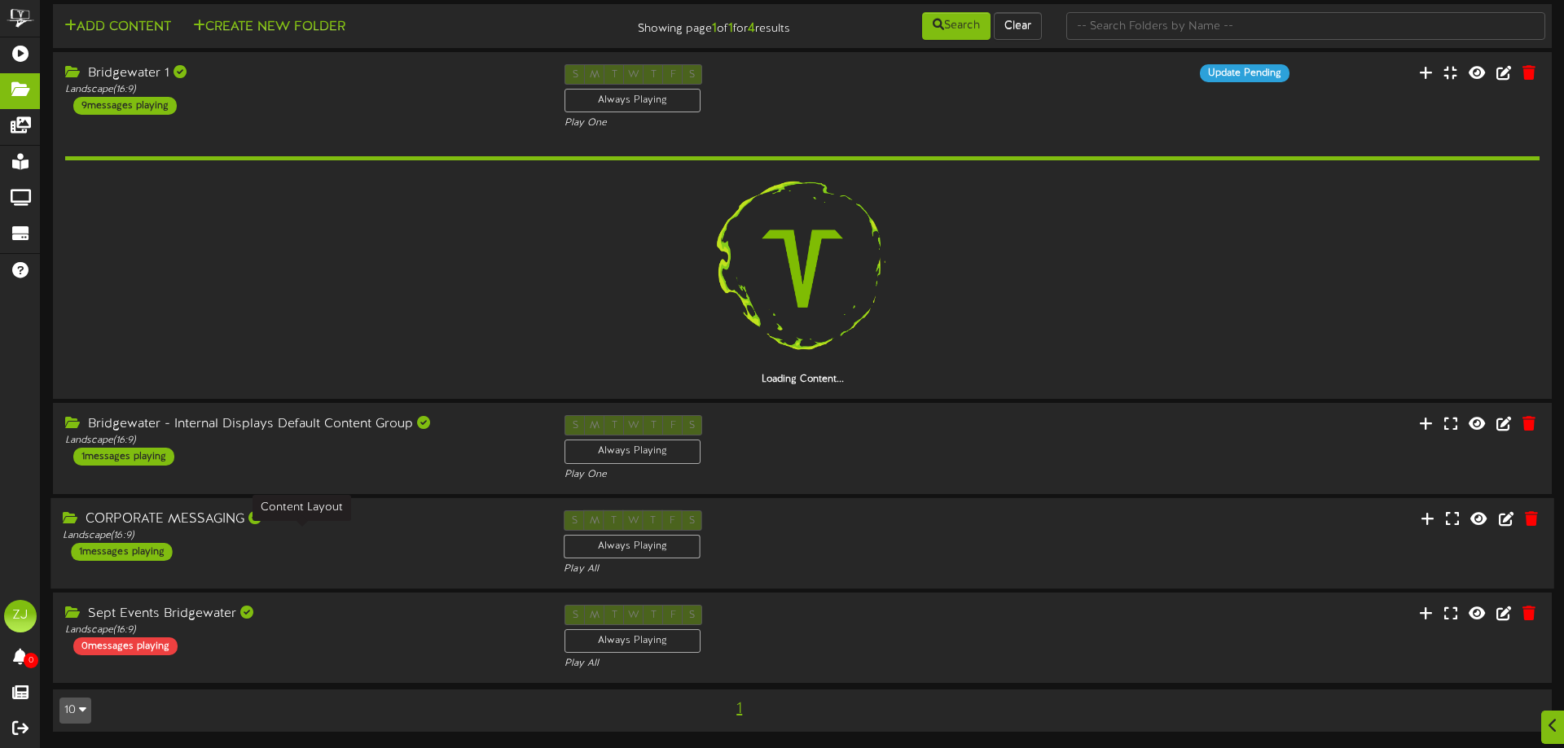
click at [292, 540] on div "Landscape ( 16:9 )" at bounding box center [301, 536] width 476 height 14
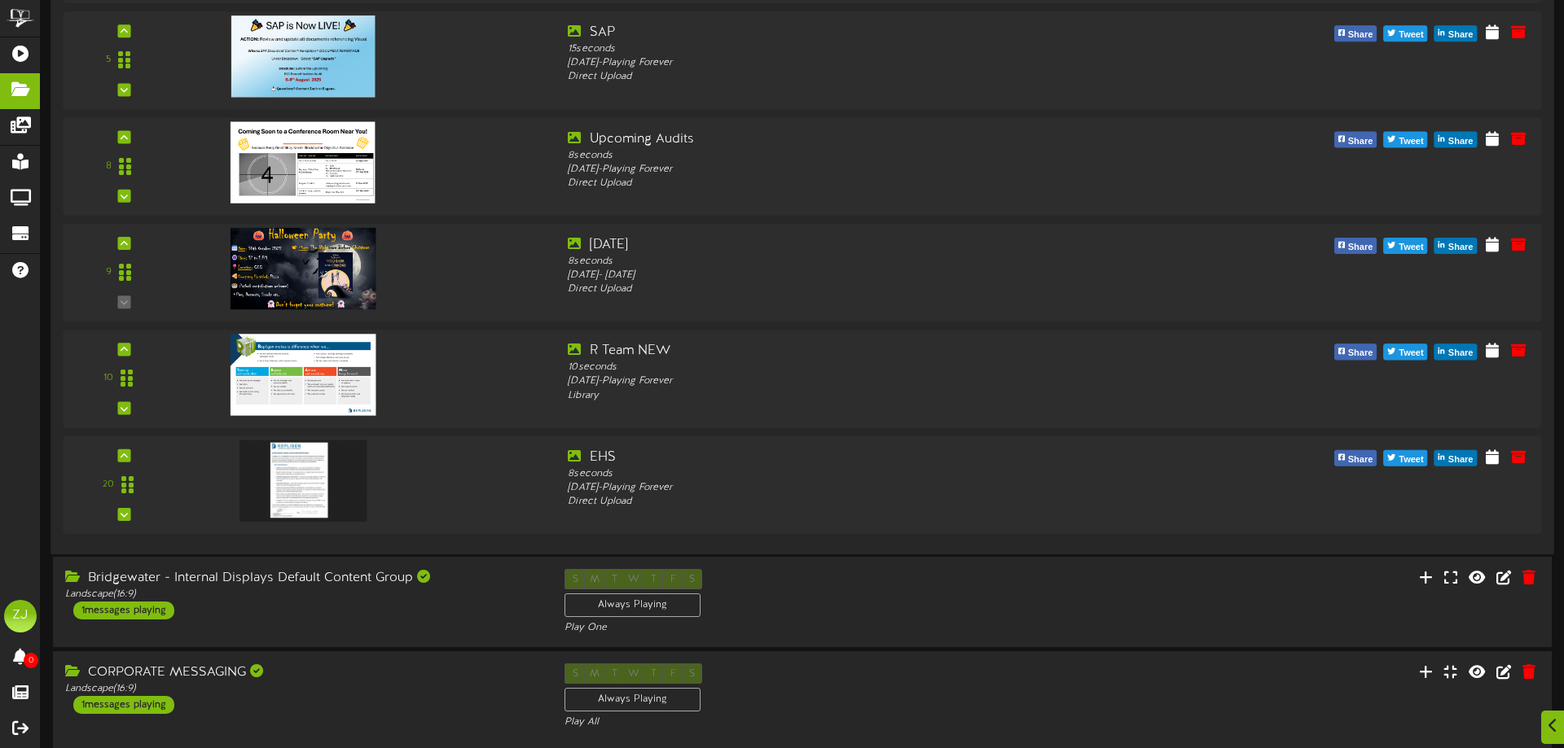
scroll to position [1026, 0]
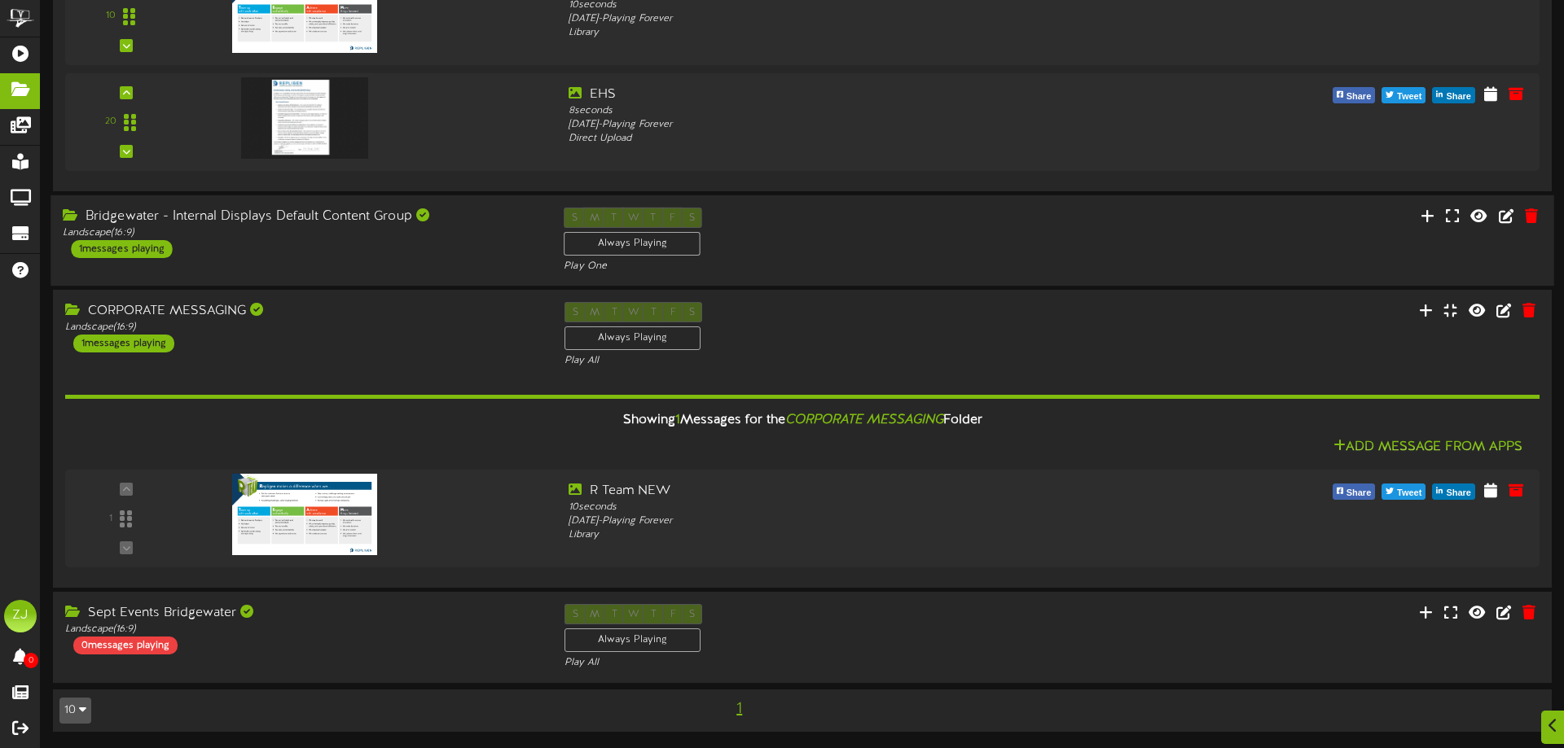
click at [330, 244] on div "Bridgewater - Internal Displays Default Content Group Landscape ( 16:9 ) 1 mess…" at bounding box center [300, 233] width 501 height 50
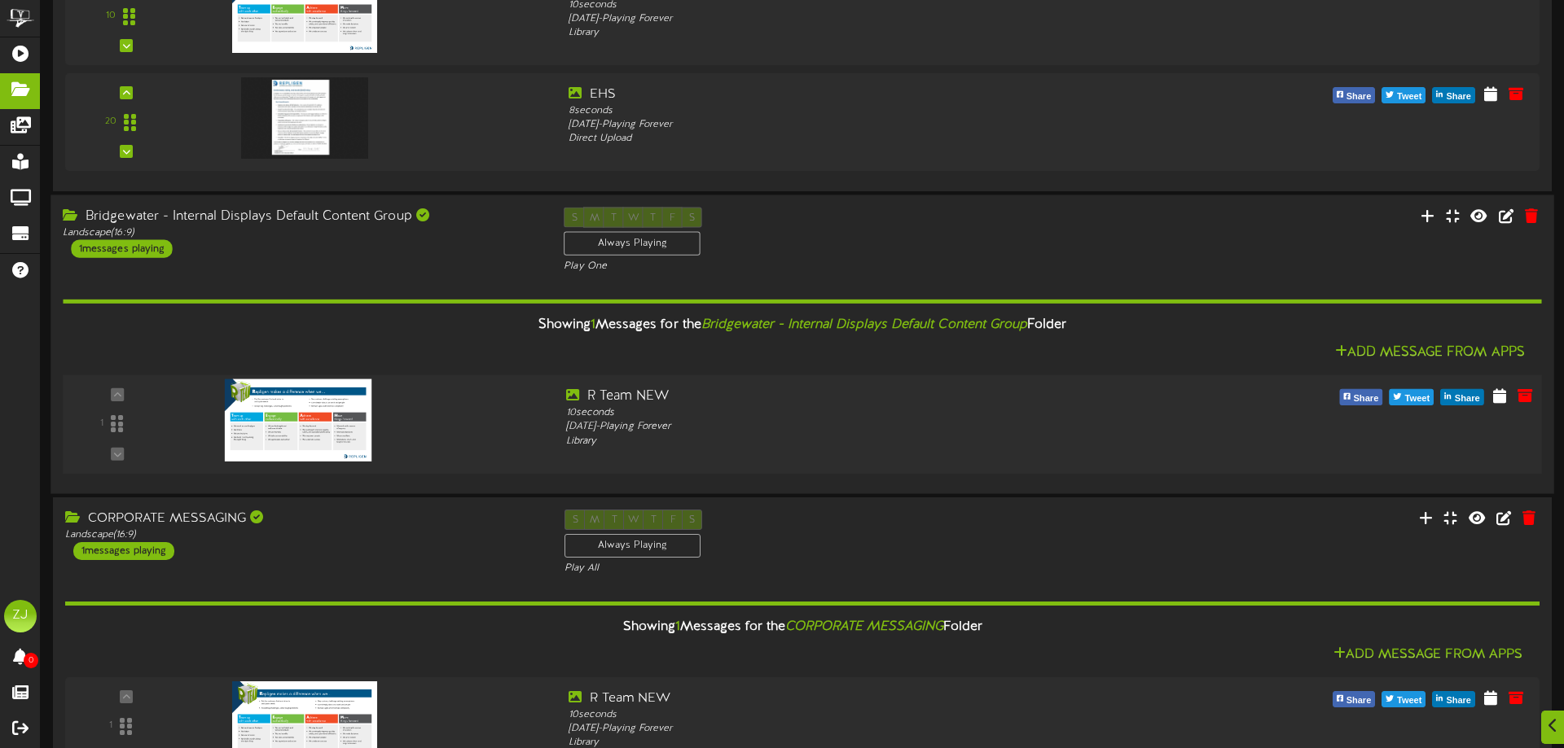
click at [335, 411] on img at bounding box center [298, 420] width 147 height 82
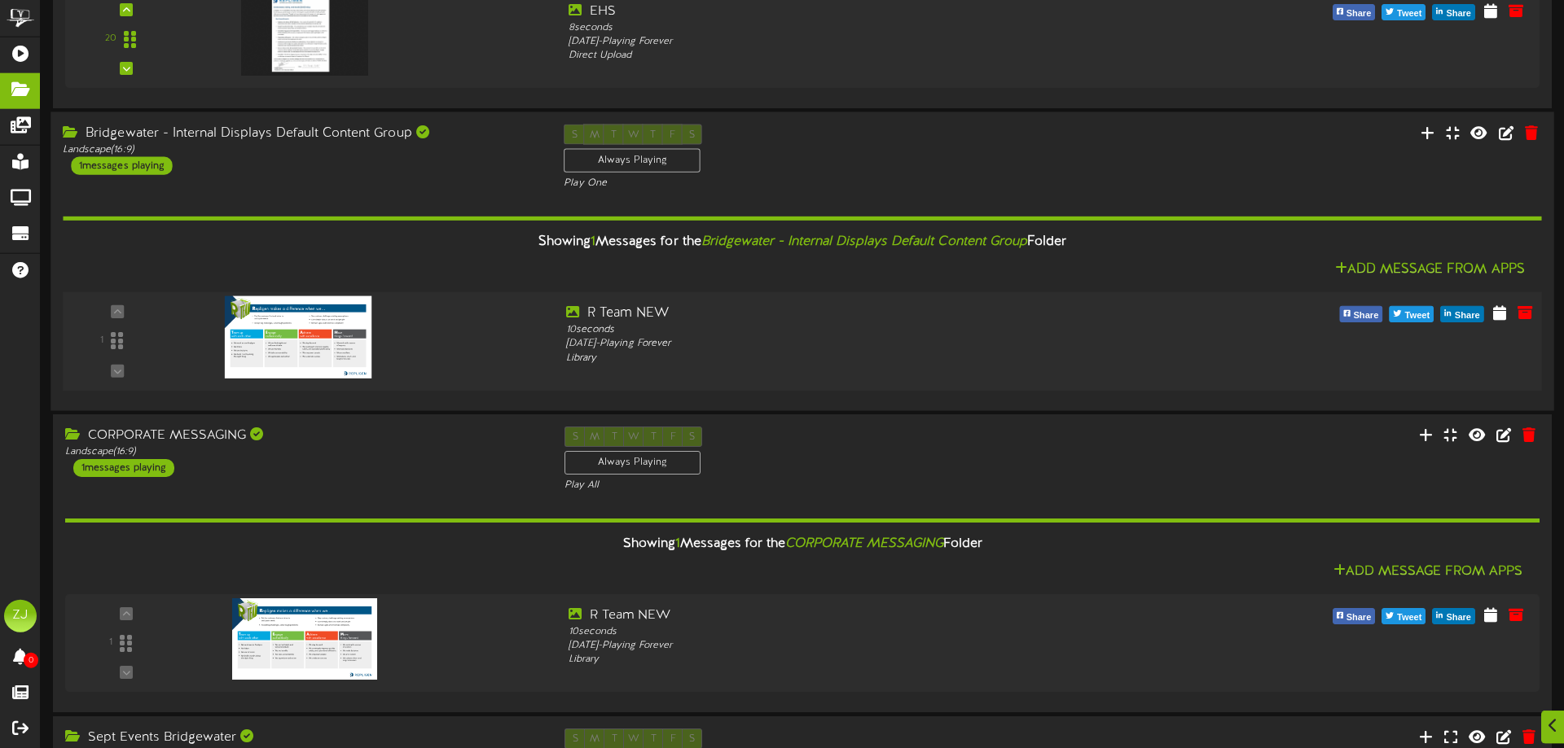
scroll to position [1233, 0]
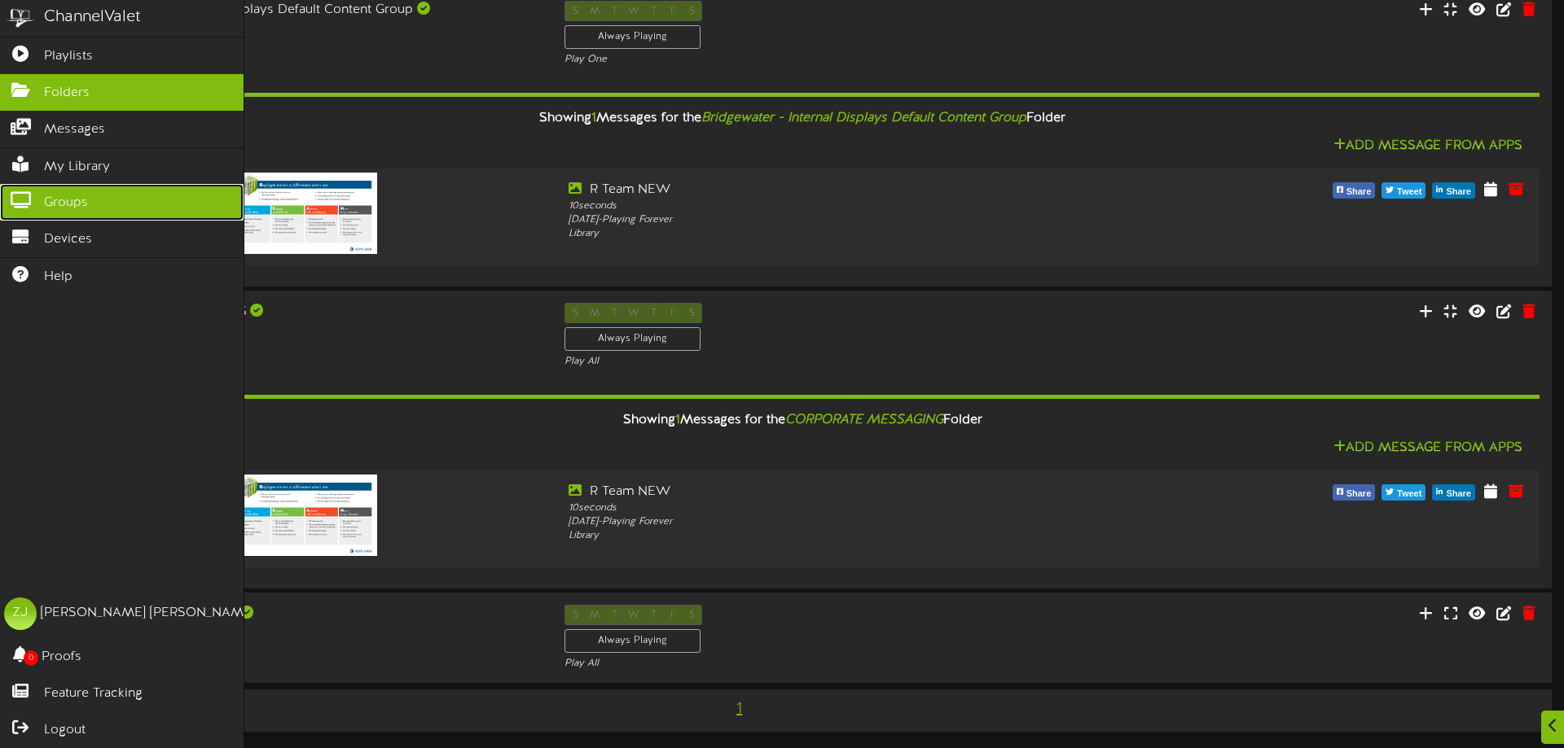
click at [79, 202] on span "Groups" at bounding box center [66, 203] width 44 height 19
